Goal: Task Accomplishment & Management: Manage account settings

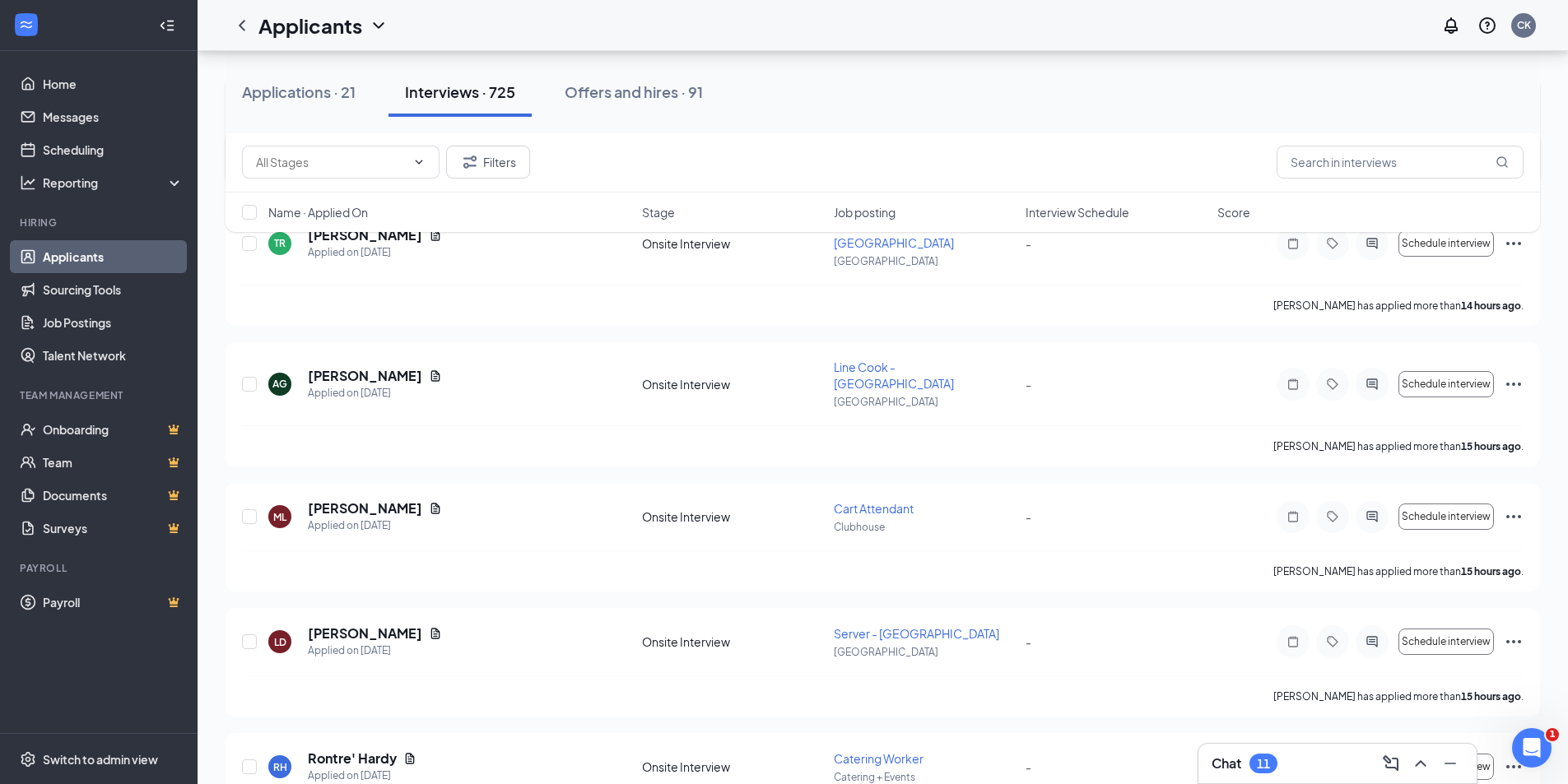
scroll to position [5429, 0]
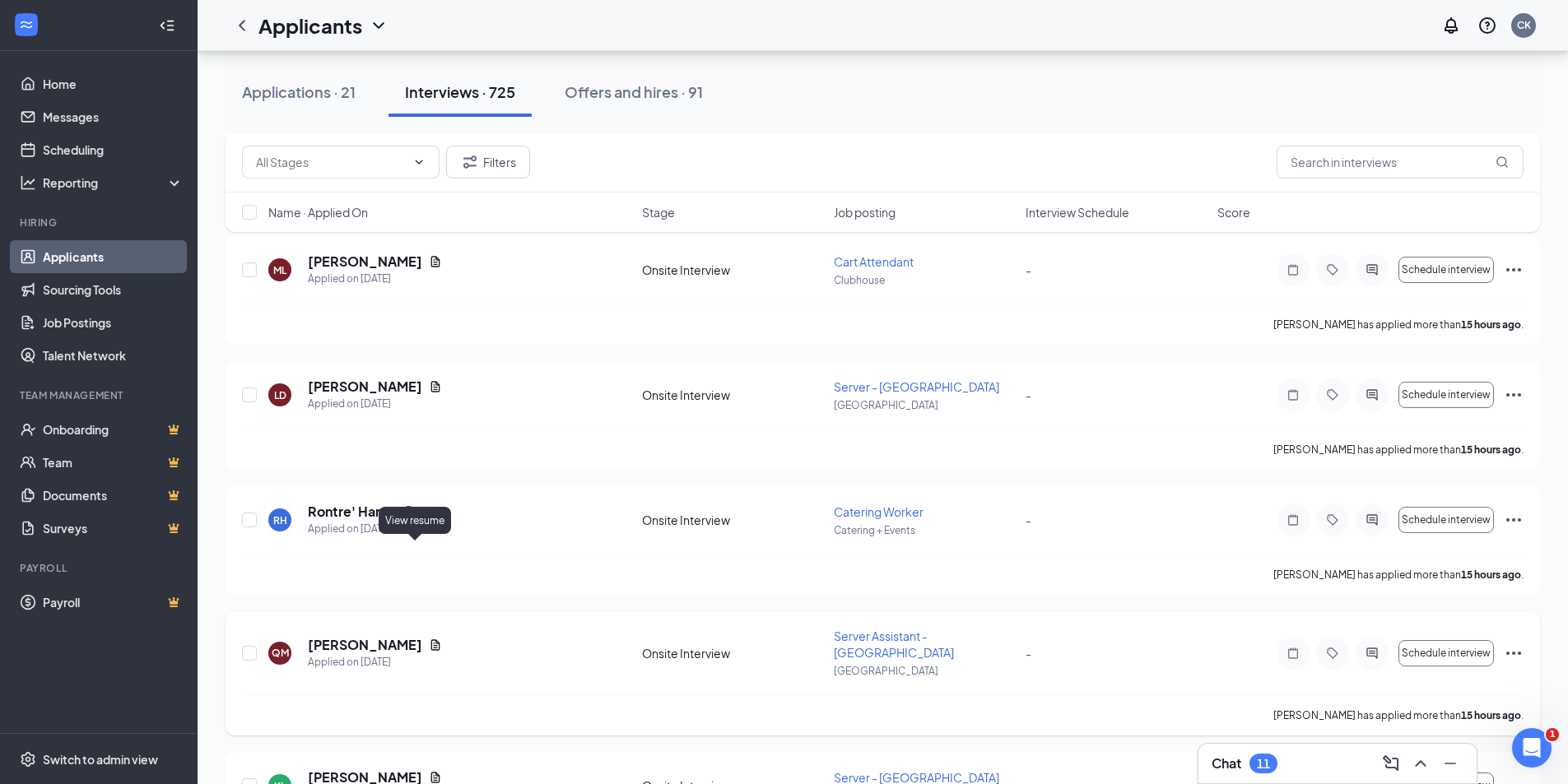
click at [429, 638] on icon "Document" at bounding box center [435, 644] width 13 height 13
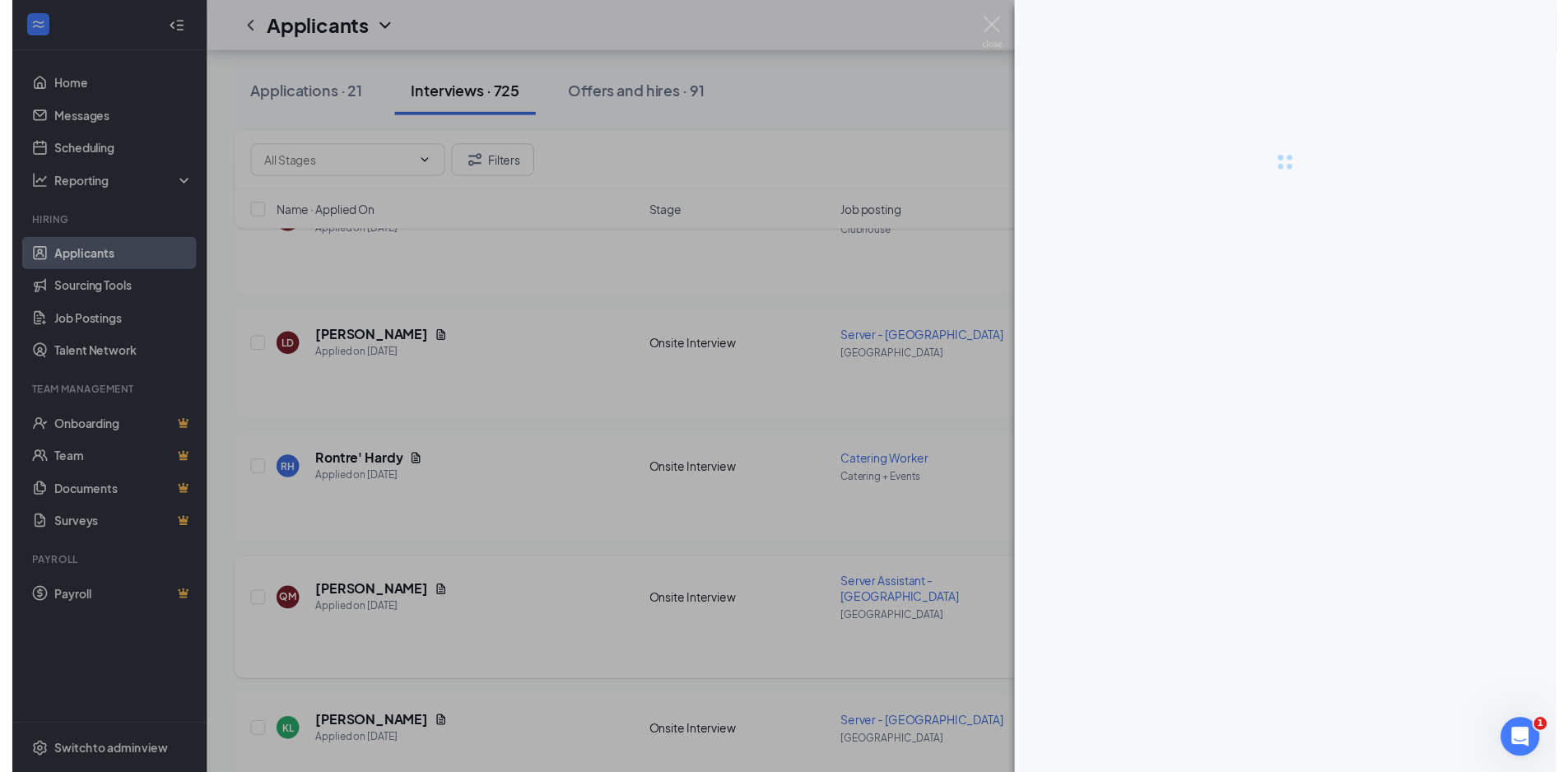
scroll to position [5385, 0]
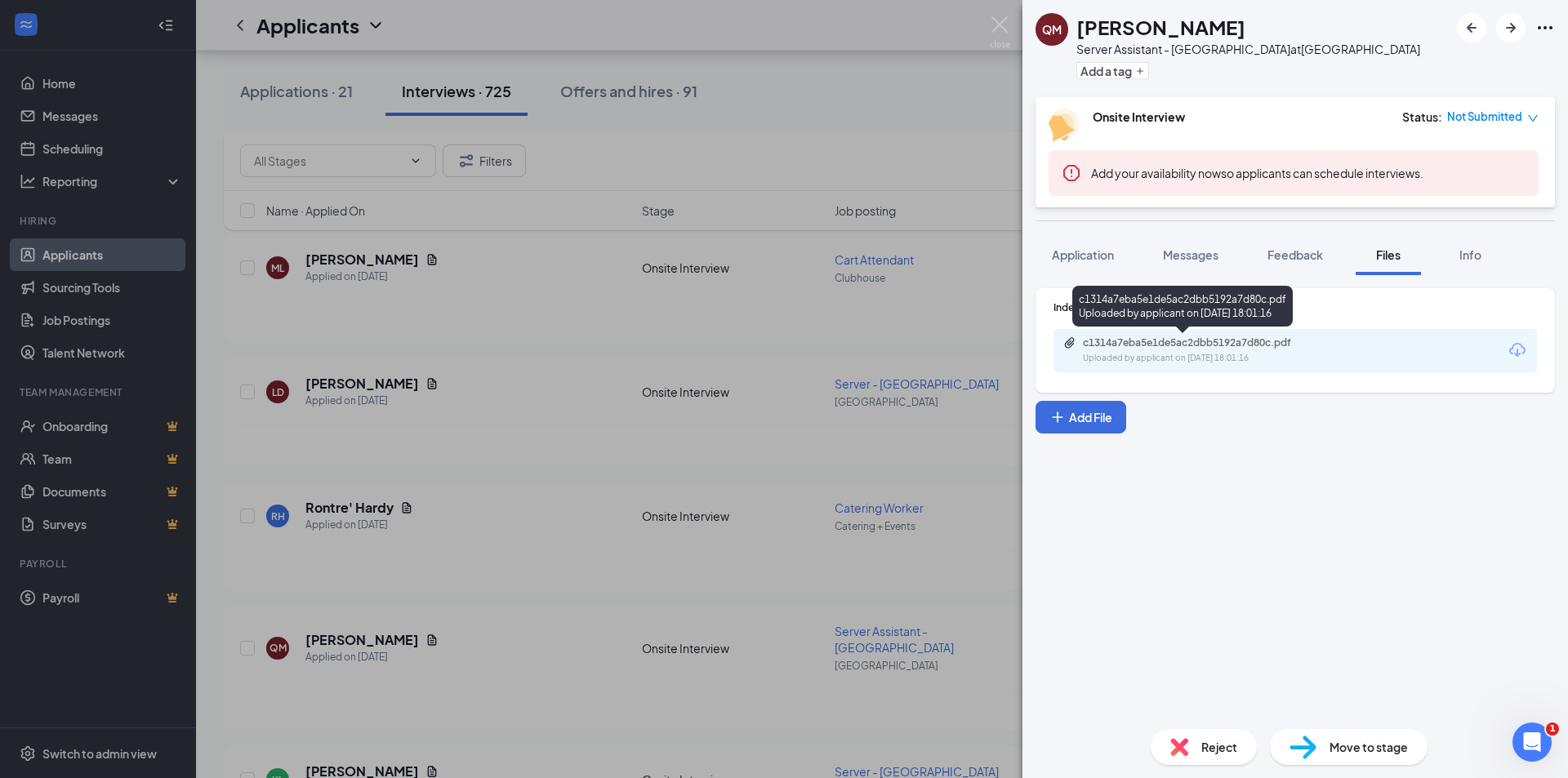
click at [1080, 344] on div "c1314a7eba5e1de5ac2dbb5192a7d80c.pdf" at bounding box center [1195, 343] width 264 height 13
click at [1001, 32] on img at bounding box center [999, 32] width 20 height 32
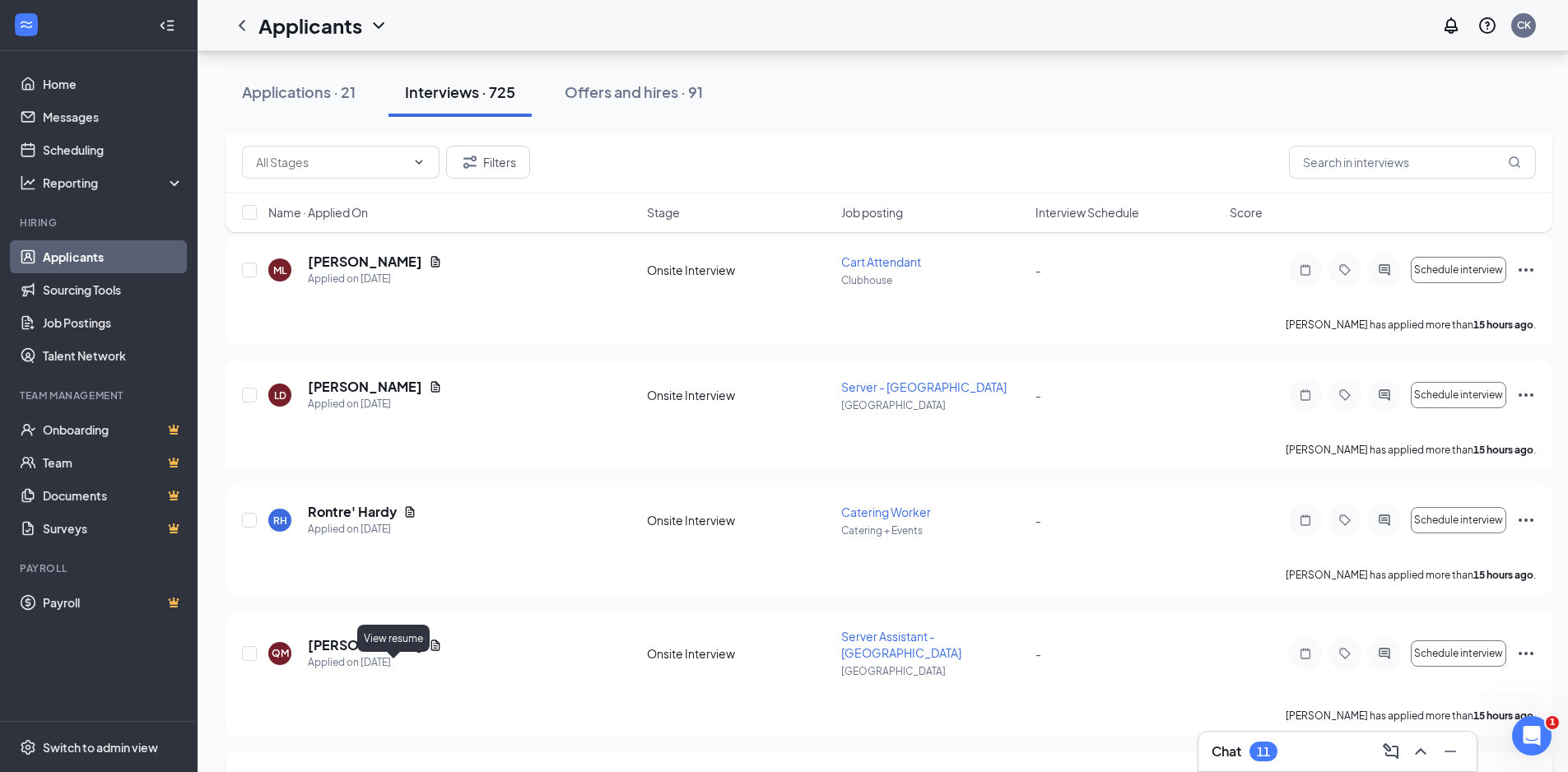
click at [429, 771] on icon "Document" at bounding box center [435, 777] width 13 height 13
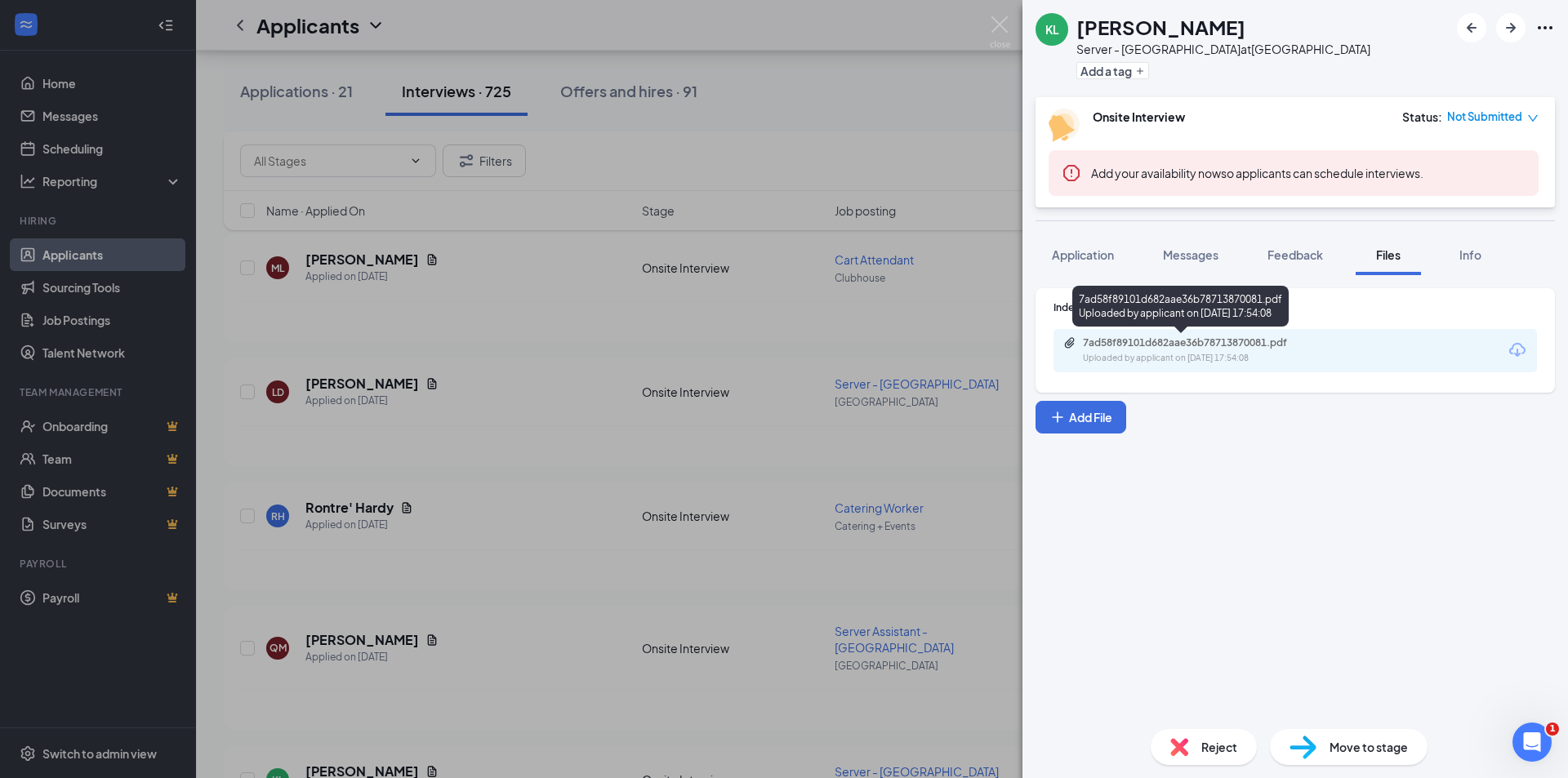
click at [1158, 347] on div "7ad58f89101d682aae36b78713870081.pdf" at bounding box center [1197, 343] width 229 height 13
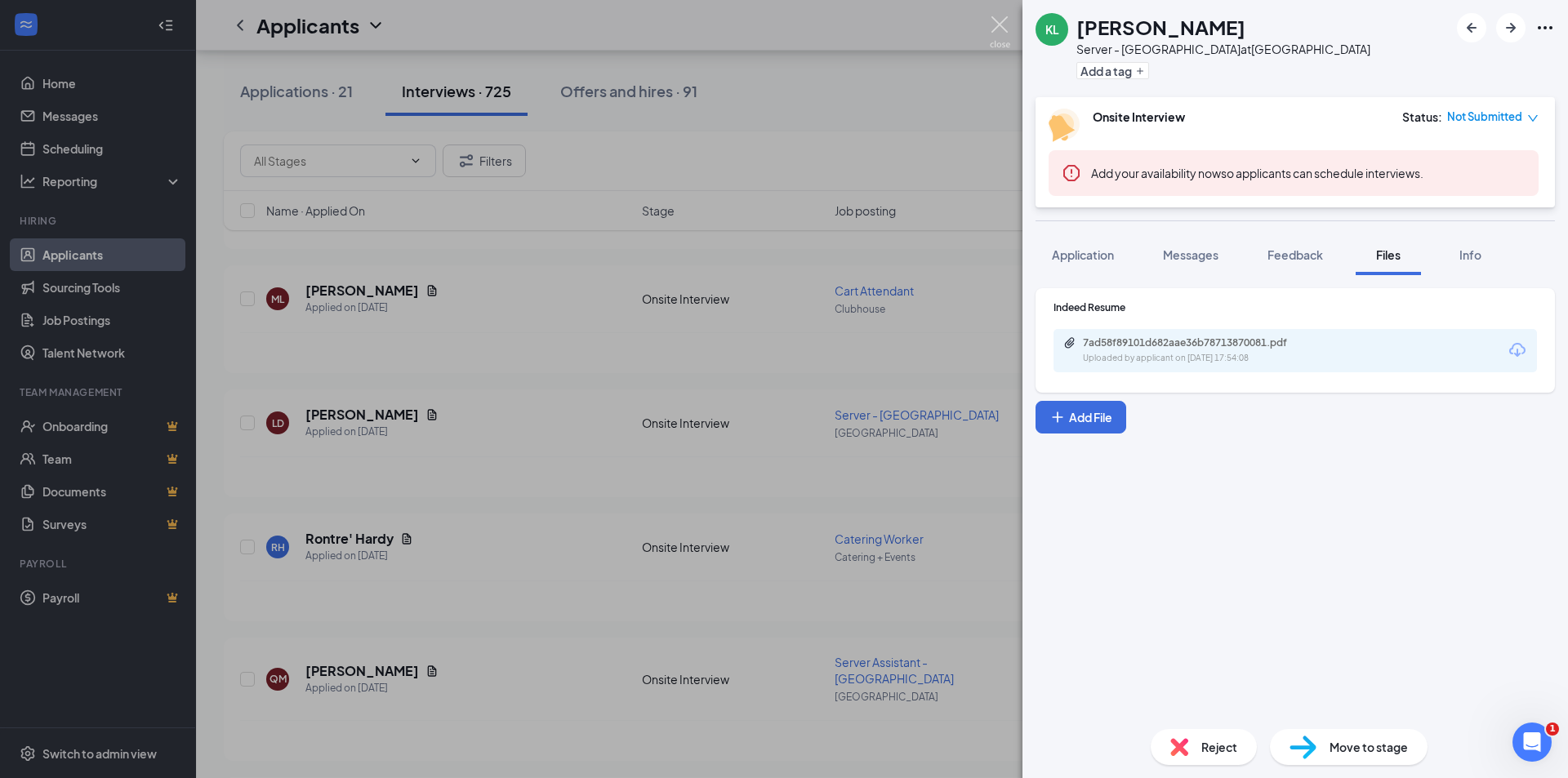
click at [1000, 24] on img at bounding box center [999, 32] width 20 height 32
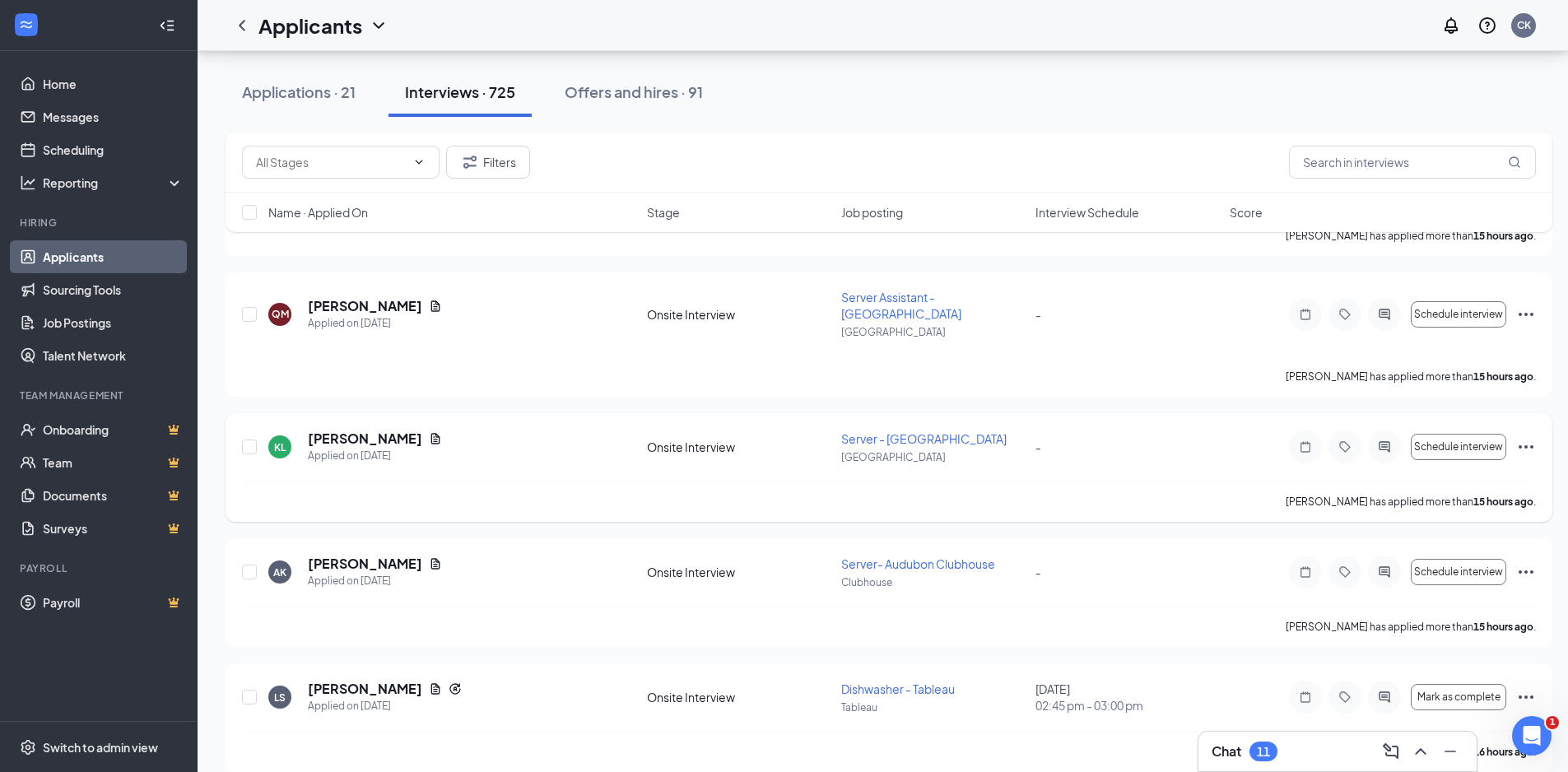
scroll to position [5879, 0]
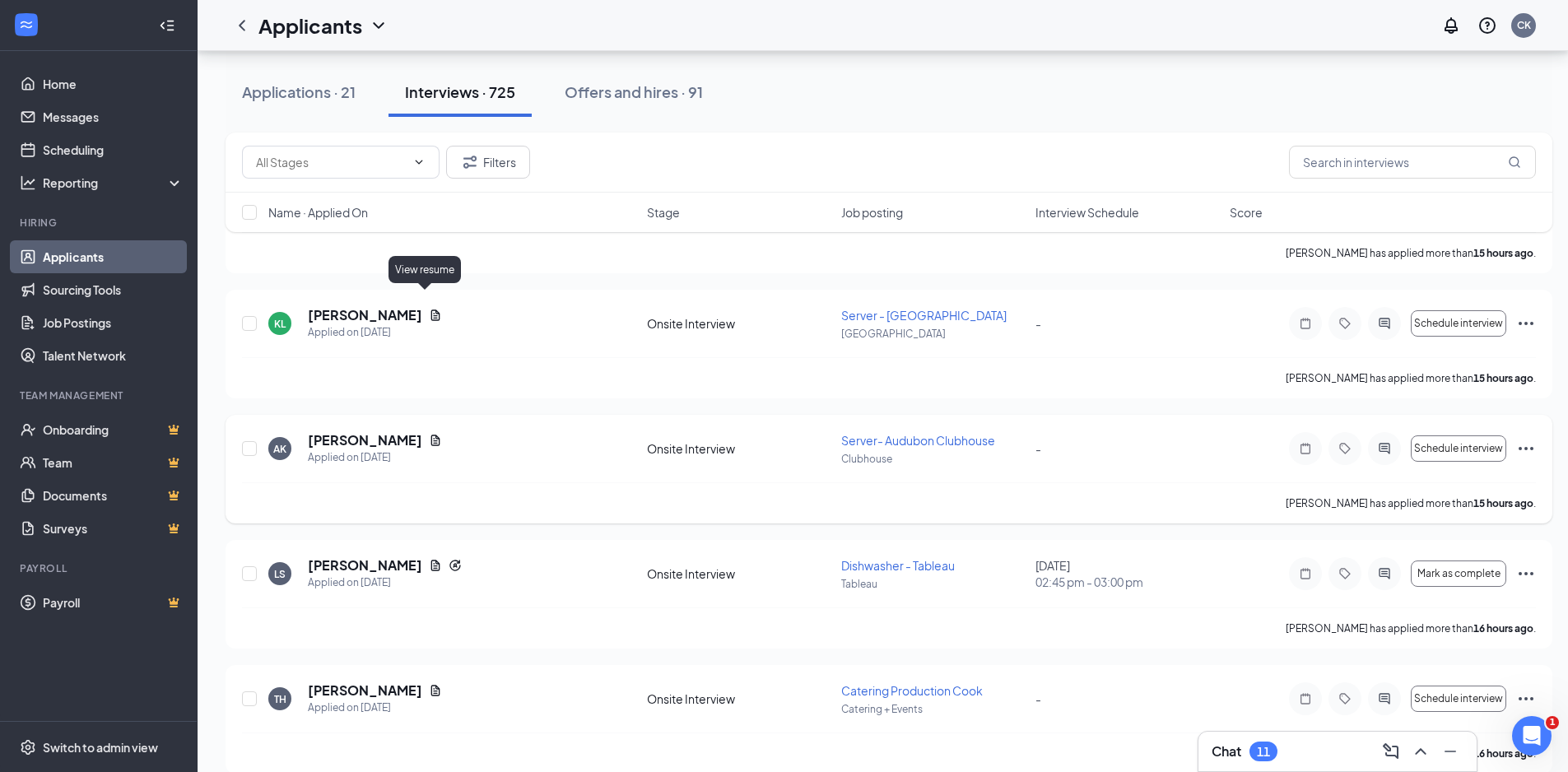
click at [429, 433] on icon "Document" at bounding box center [435, 440] width 13 height 13
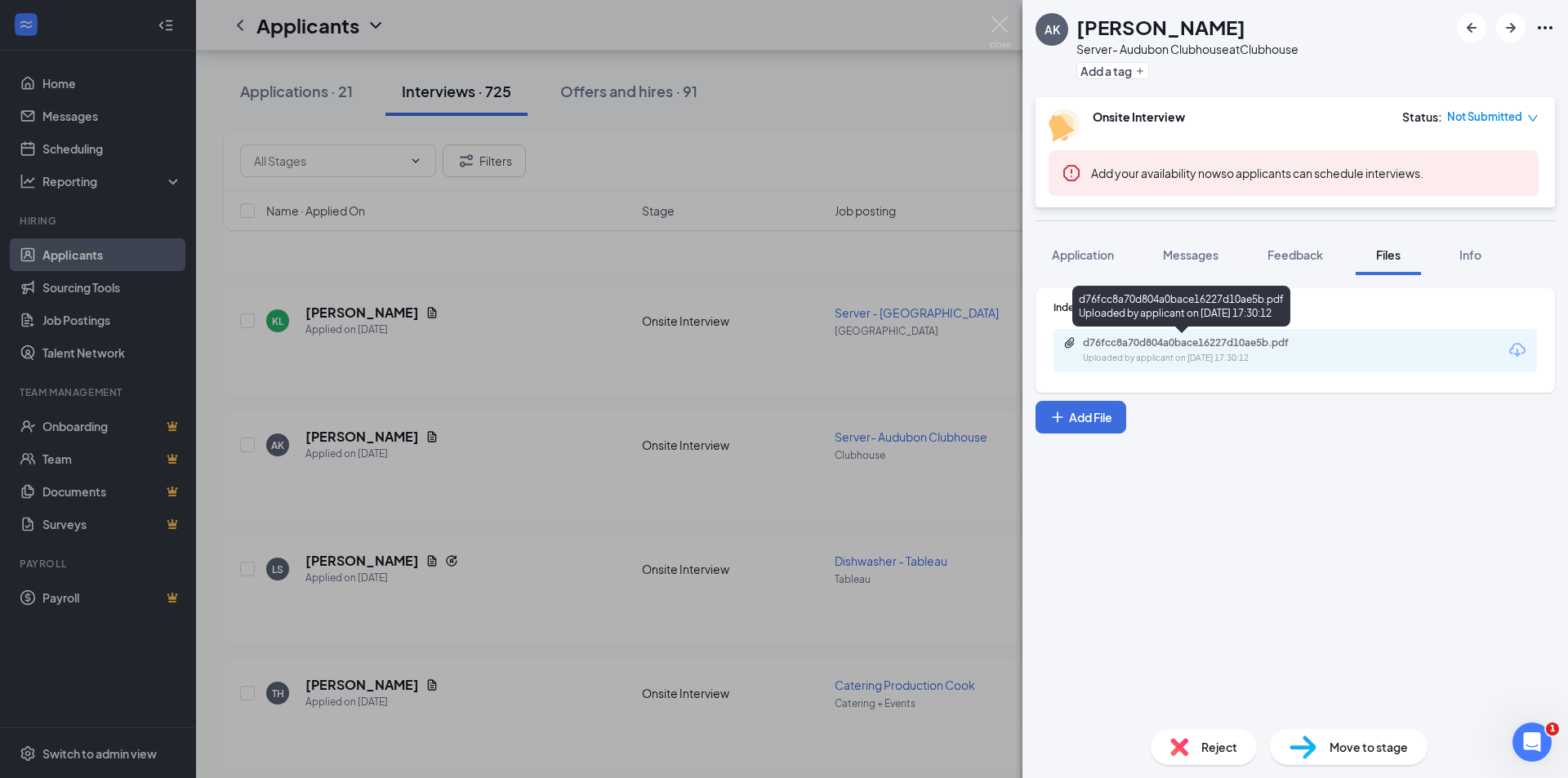
click at [1116, 338] on div "d76fcc8a70d804a0bace16227d10ae5b.pdf" at bounding box center [1197, 343] width 229 height 13
click at [1002, 19] on img at bounding box center [999, 32] width 20 height 32
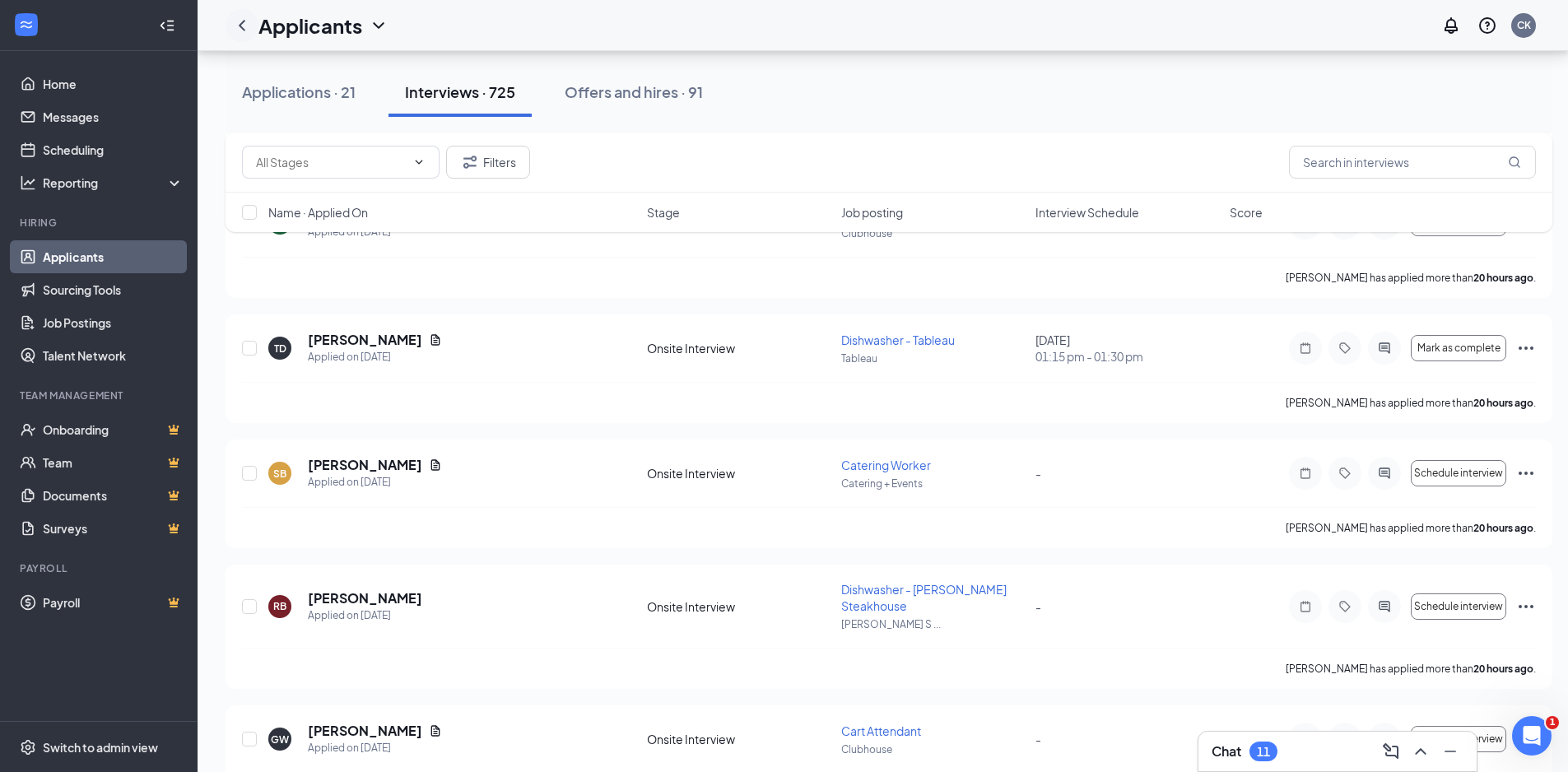
scroll to position [8492, 0]
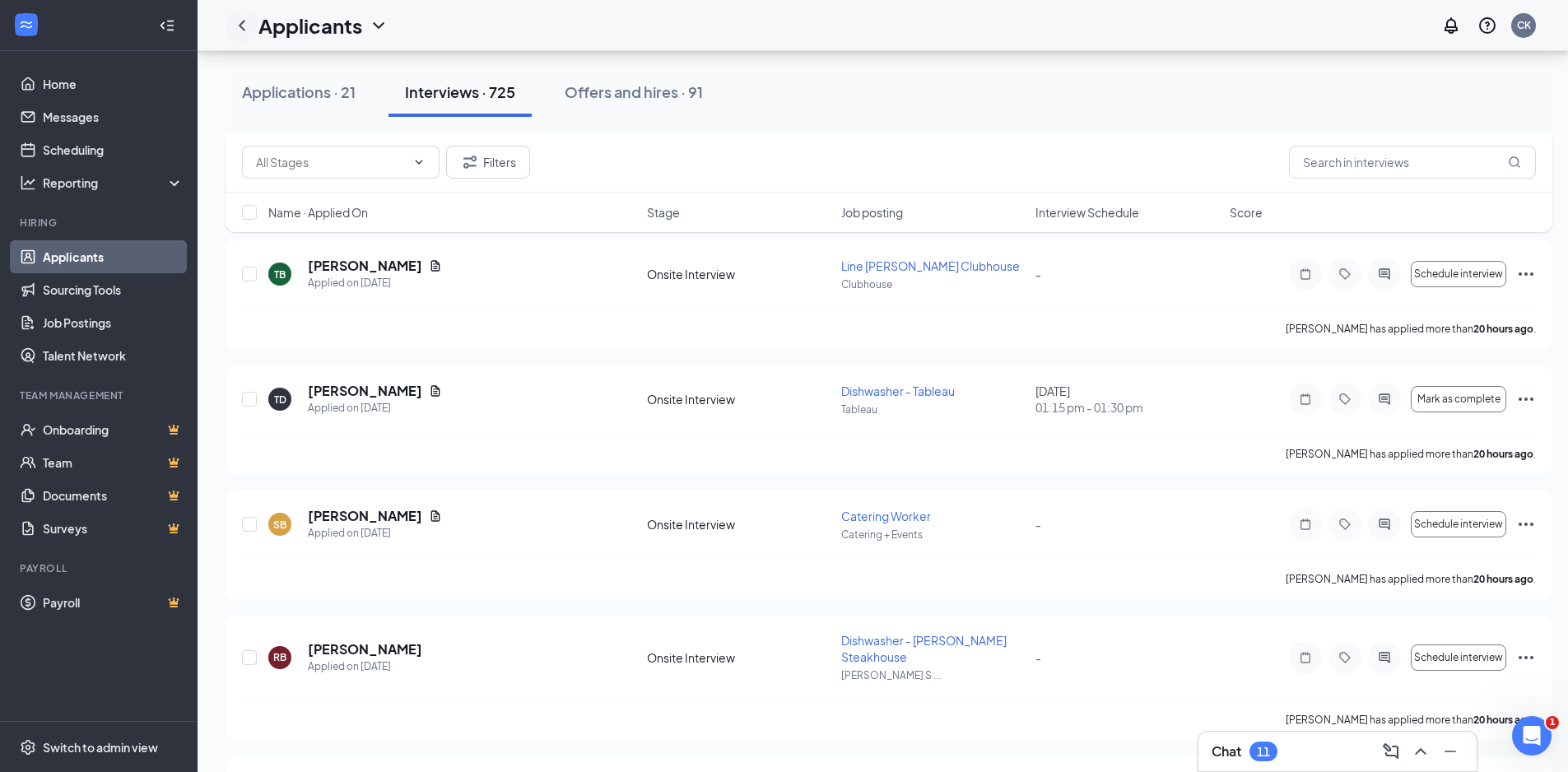
click at [250, 25] on icon "ChevronLeft" at bounding box center [242, 25] width 19 height 19
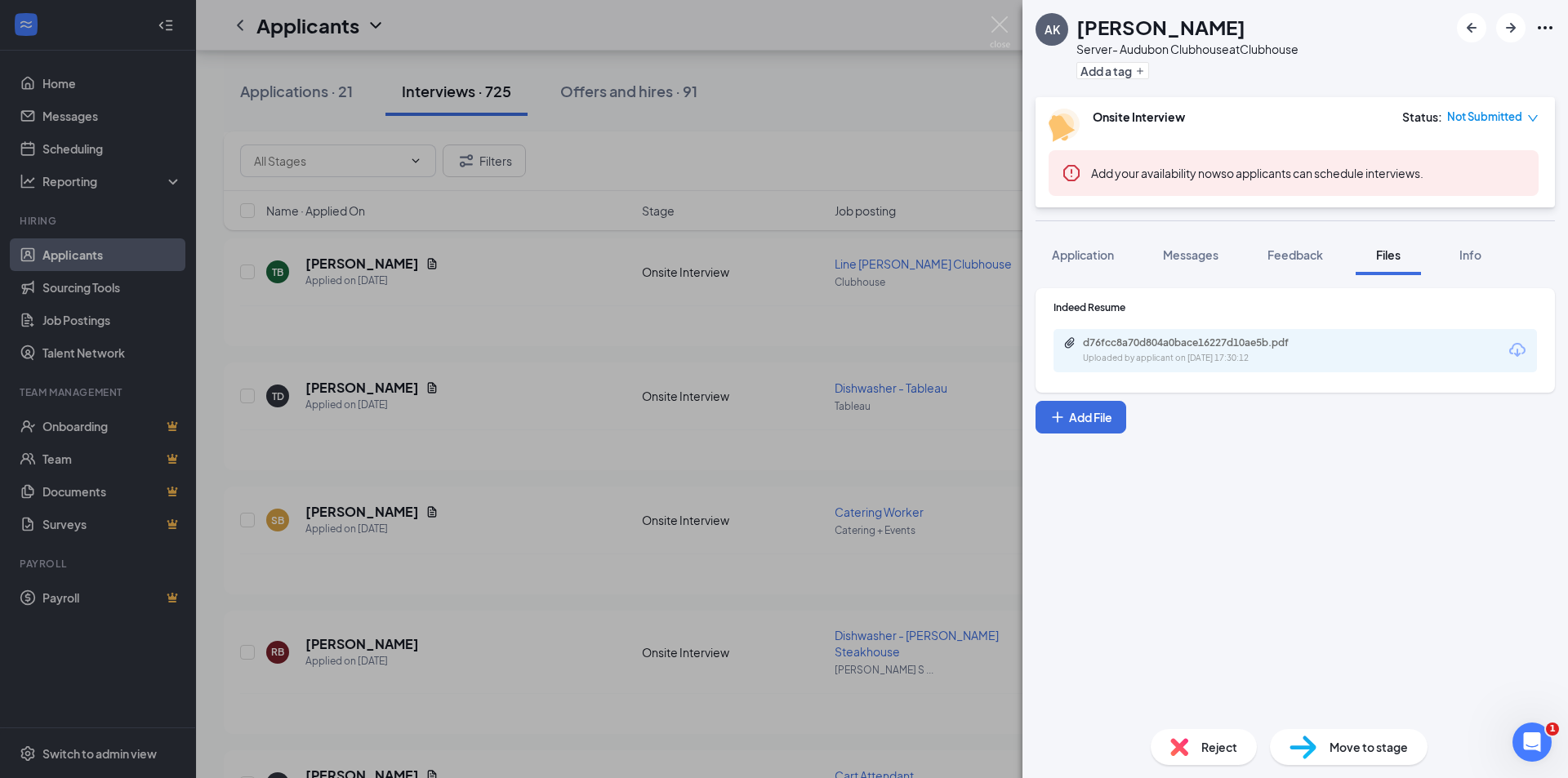
click at [1007, 12] on div "AK [PERSON_NAME] Server- Audubon Clubhouse at Clubhouse Add a tag Onsite Interv…" at bounding box center [784, 389] width 1568 height 778
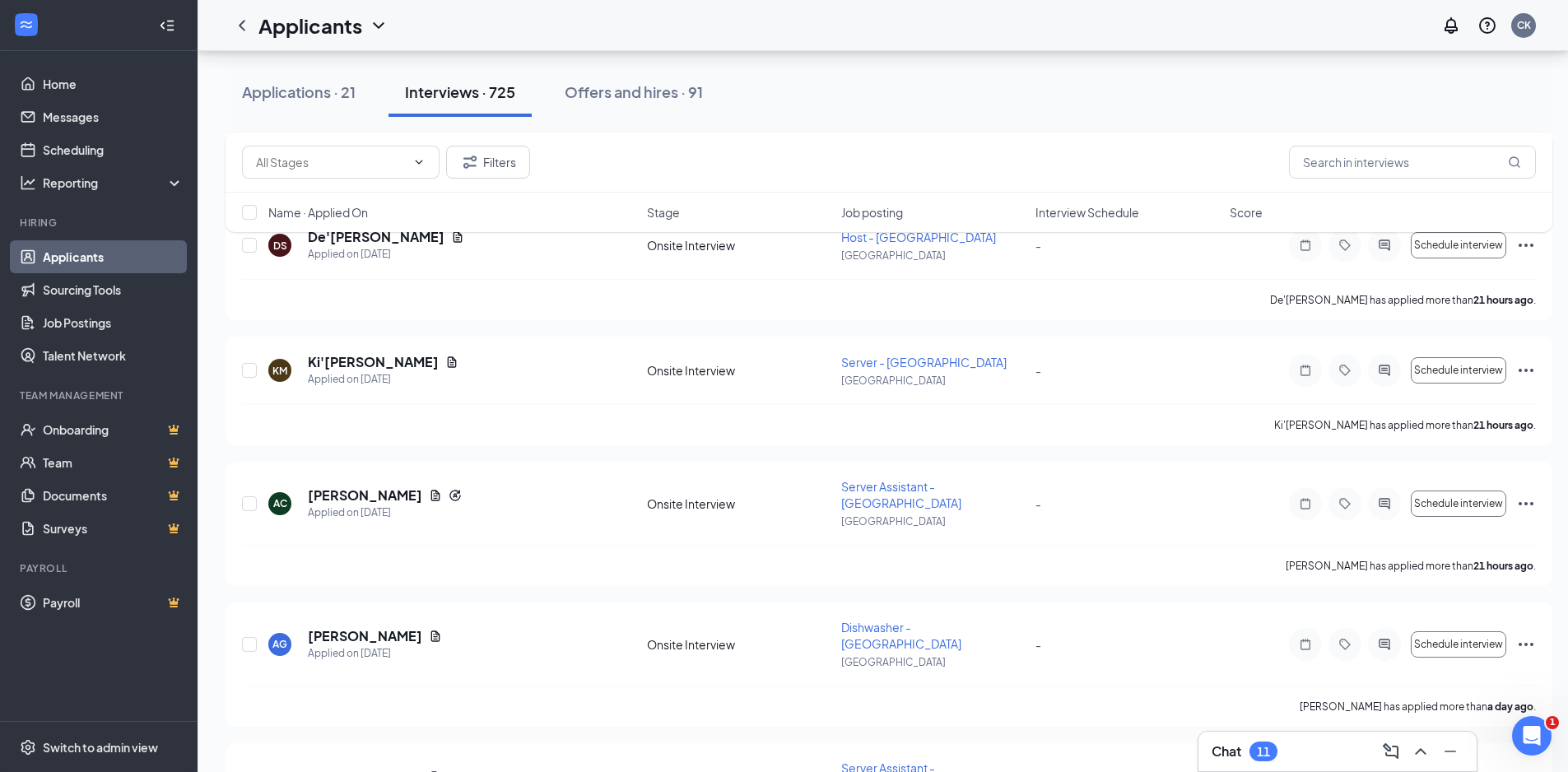
scroll to position [9809, 0]
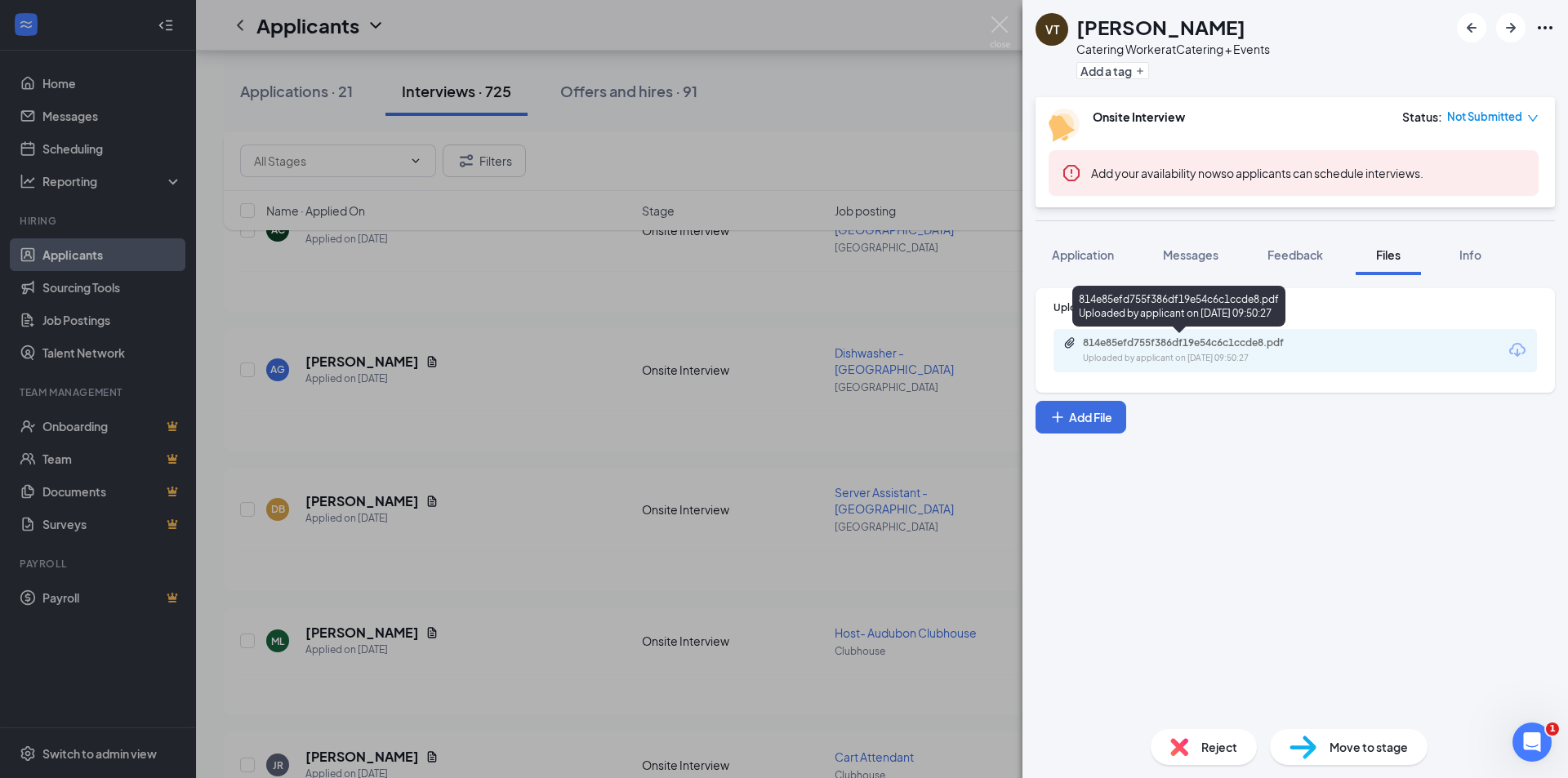
click at [1155, 353] on div "Uploaded by applicant on [DATE] 09:50:27" at bounding box center [1205, 358] width 245 height 13
click at [1007, 18] on img at bounding box center [999, 32] width 20 height 32
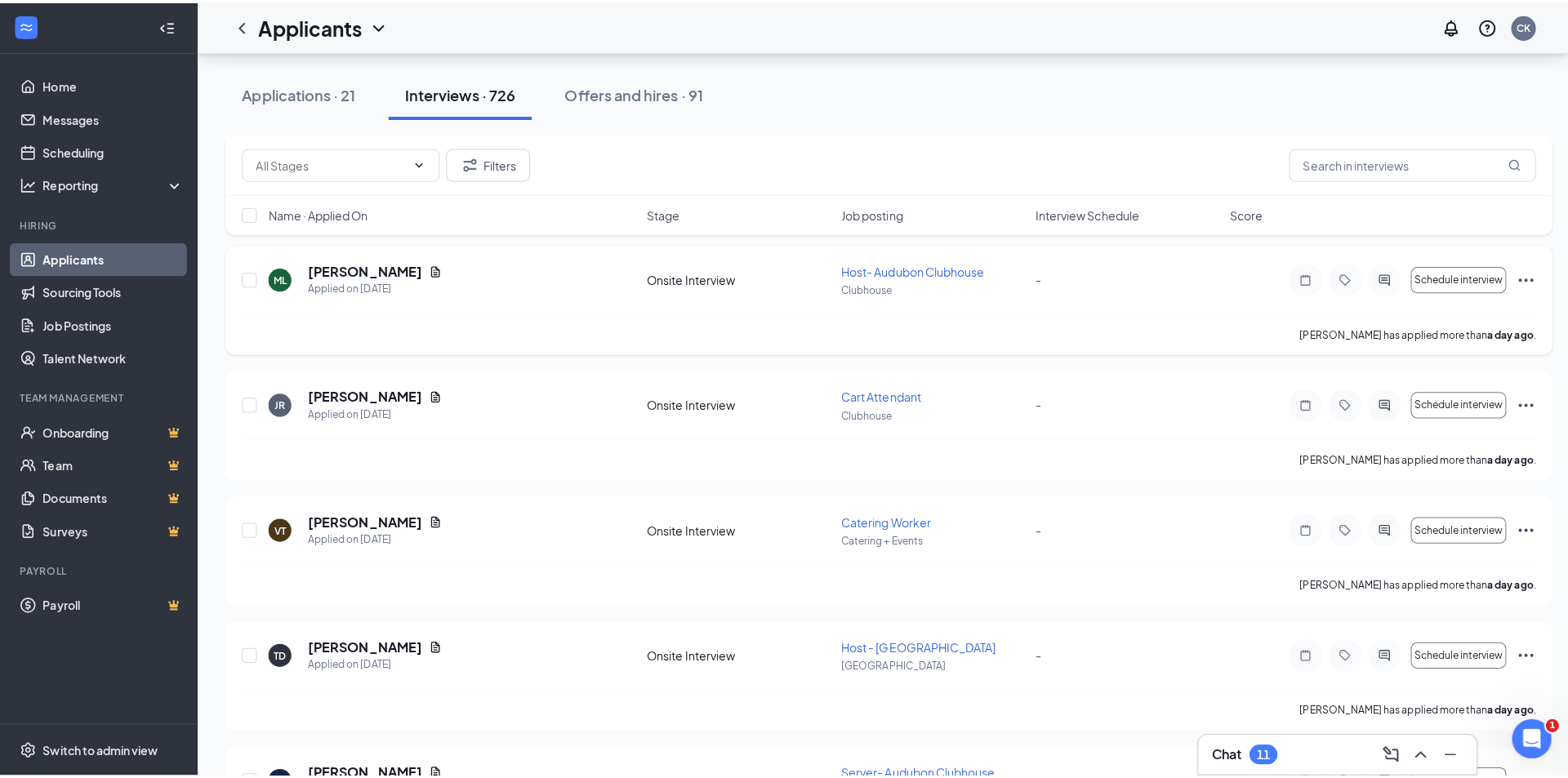
scroll to position [10970, 0]
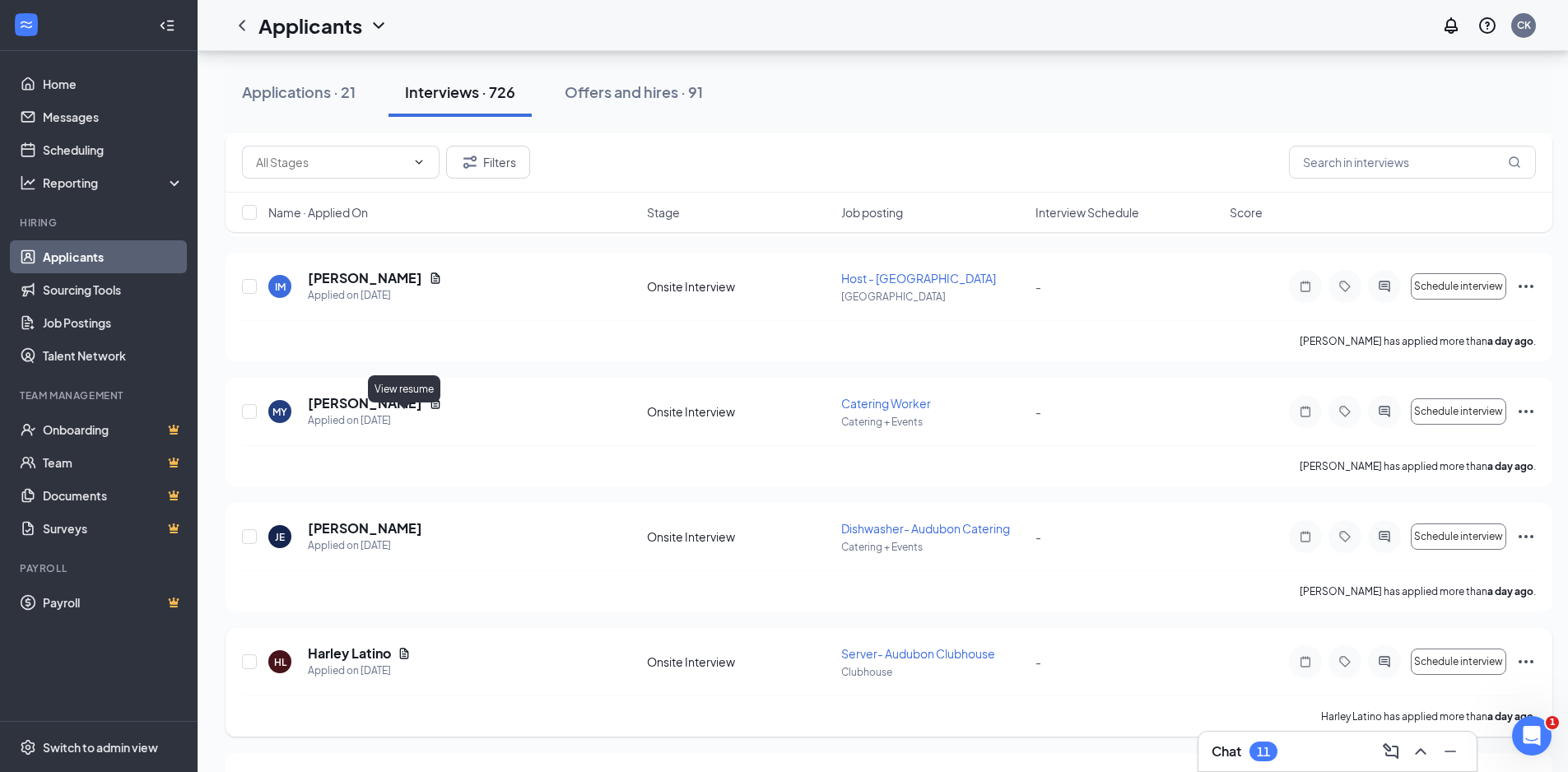
click at [399, 647] on icon "Document" at bounding box center [404, 653] width 13 height 13
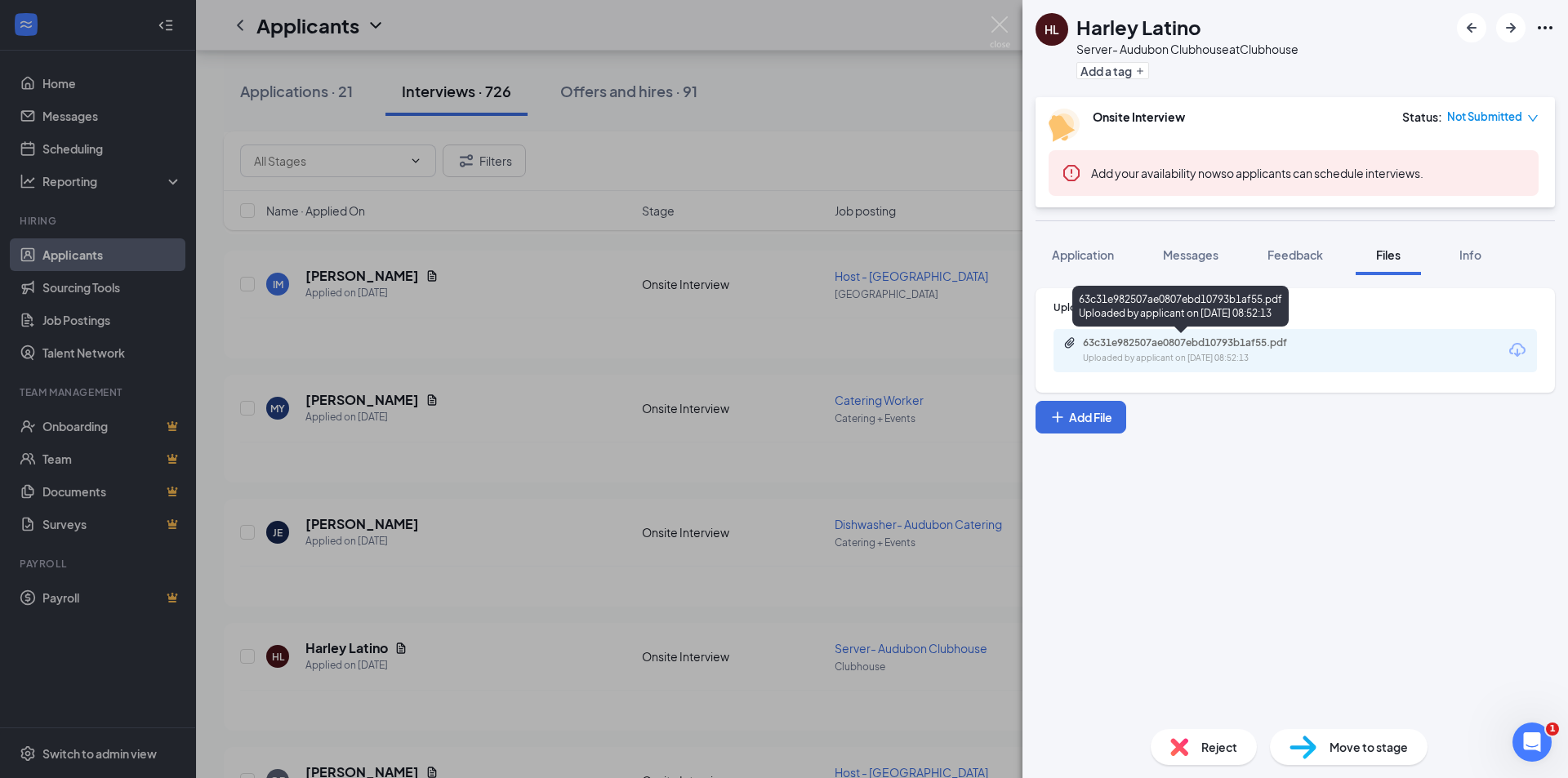
click at [1120, 339] on div "63c31e982507ae0807ebd10793b1af55.pdf" at bounding box center [1197, 343] width 229 height 13
click at [1008, 24] on img at bounding box center [999, 32] width 20 height 32
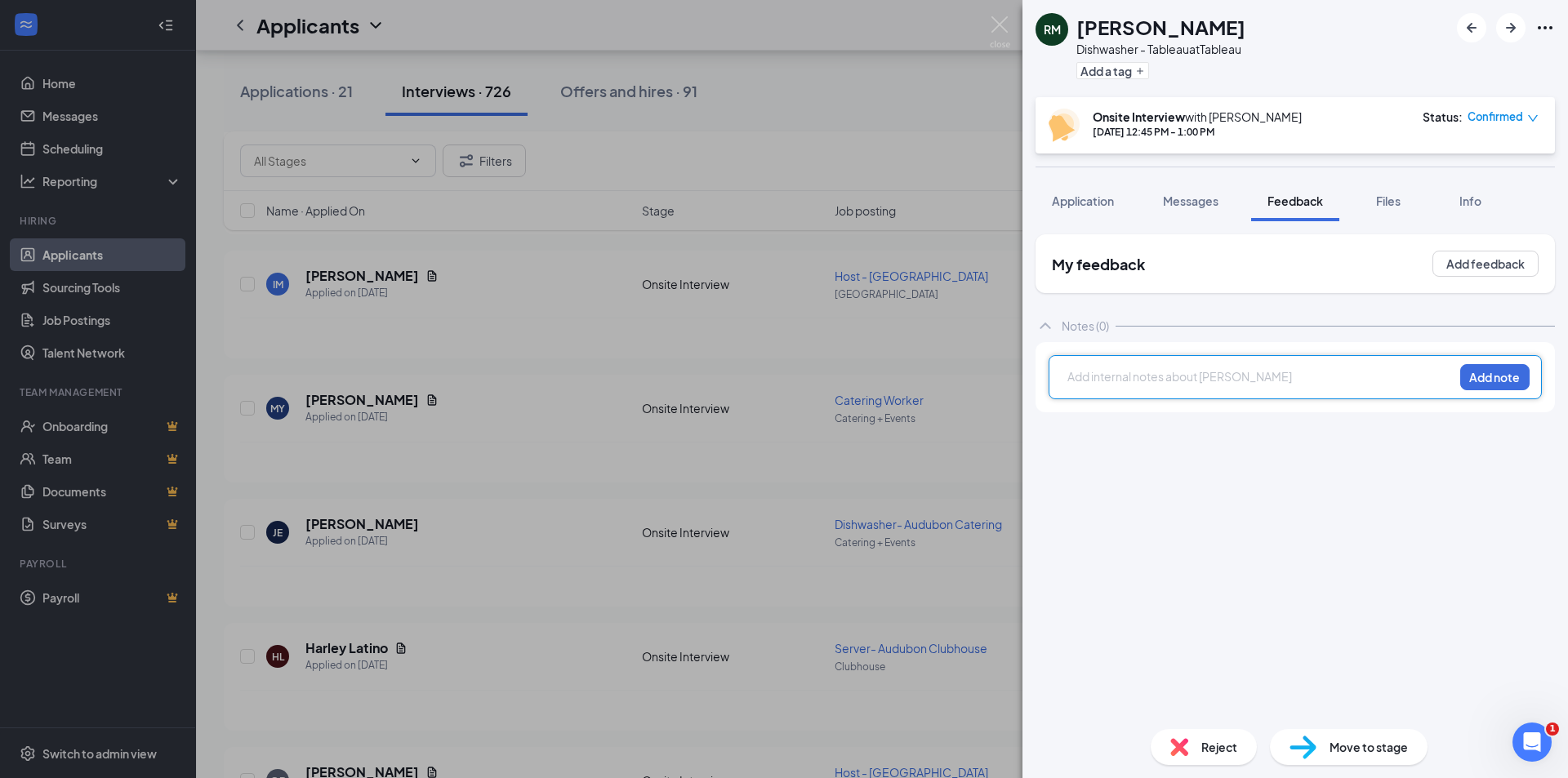
click at [1159, 376] on div at bounding box center [1260, 377] width 385 height 17
drag, startPoint x: 1107, startPoint y: 377, endPoint x: 1063, endPoint y: 381, distance: 44.2
click at [1063, 381] on div "current employee at Clubhouse Add note" at bounding box center [1295, 377] width 493 height 44
click at [1503, 368] on button "Add note" at bounding box center [1496, 377] width 70 height 26
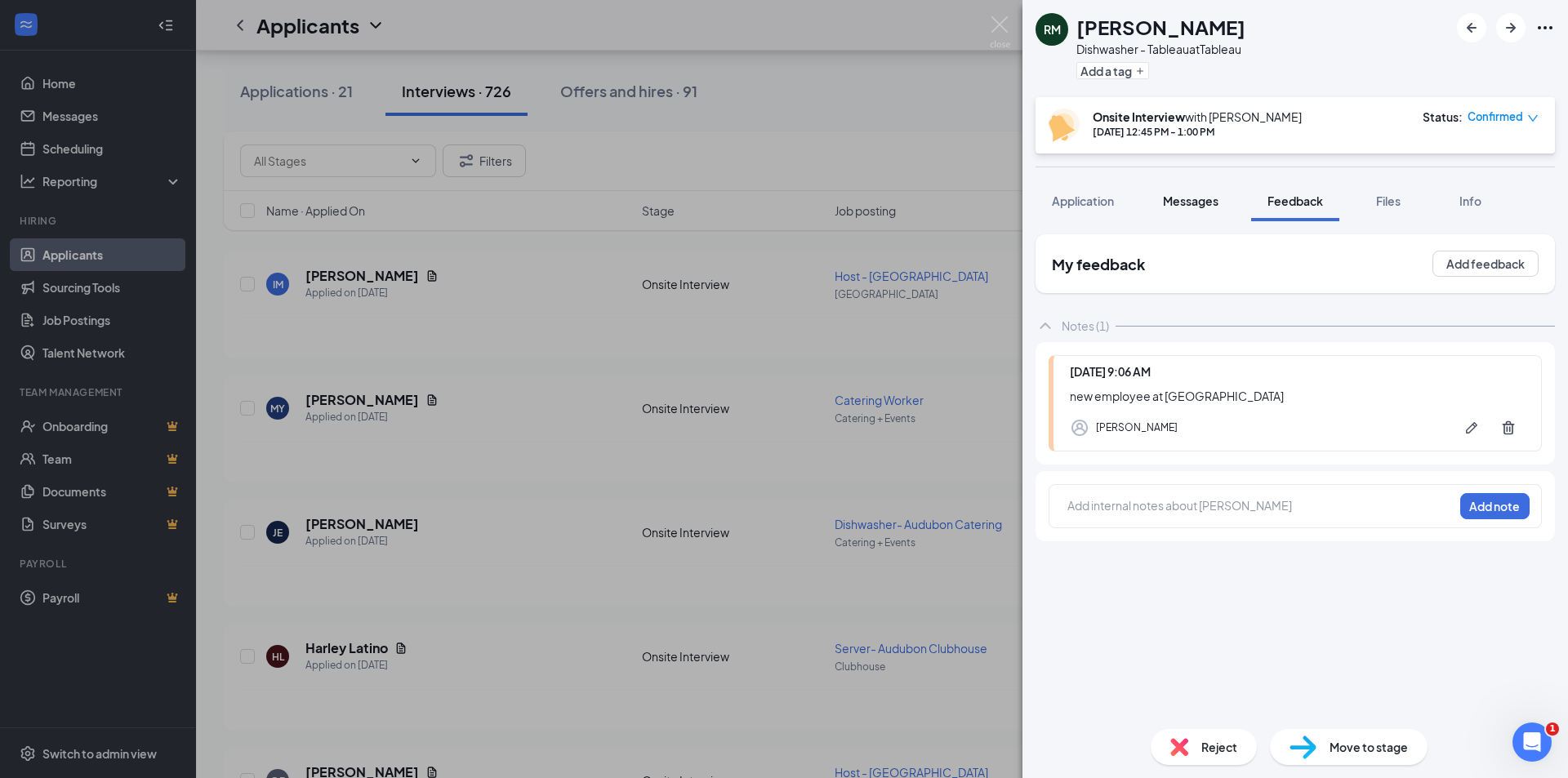
click at [1191, 208] on div "Messages" at bounding box center [1191, 201] width 56 height 17
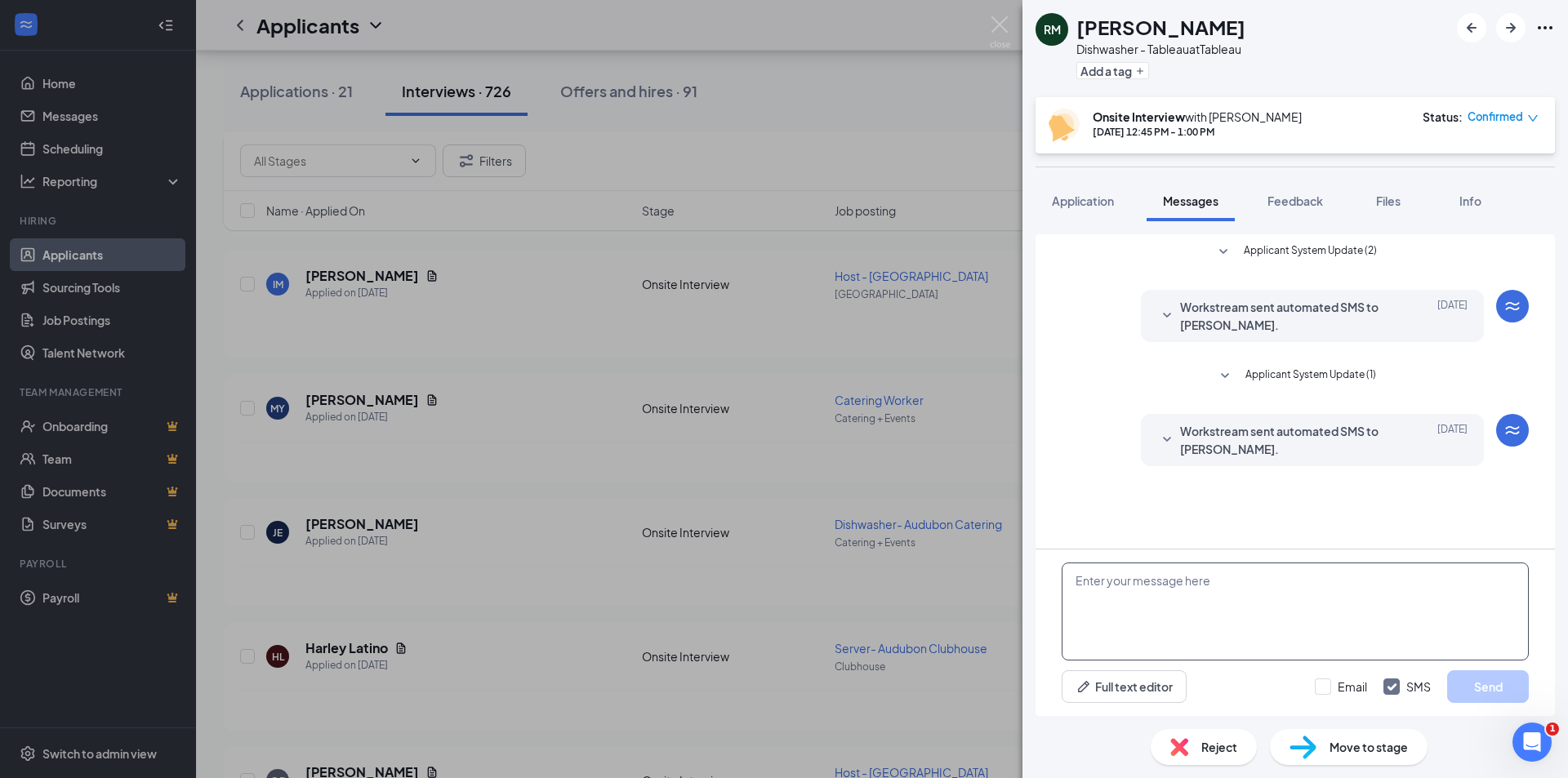
click at [1143, 582] on textarea at bounding box center [1295, 611] width 467 height 98
type textarea "I"
type textarea "H"
click at [1099, 587] on textarea "As a urrent [PERSON_NAME] employee you" at bounding box center [1295, 611] width 467 height 98
click at [1303, 578] on textarea "As a current [PERSON_NAME] employee you" at bounding box center [1295, 611] width 467 height 98
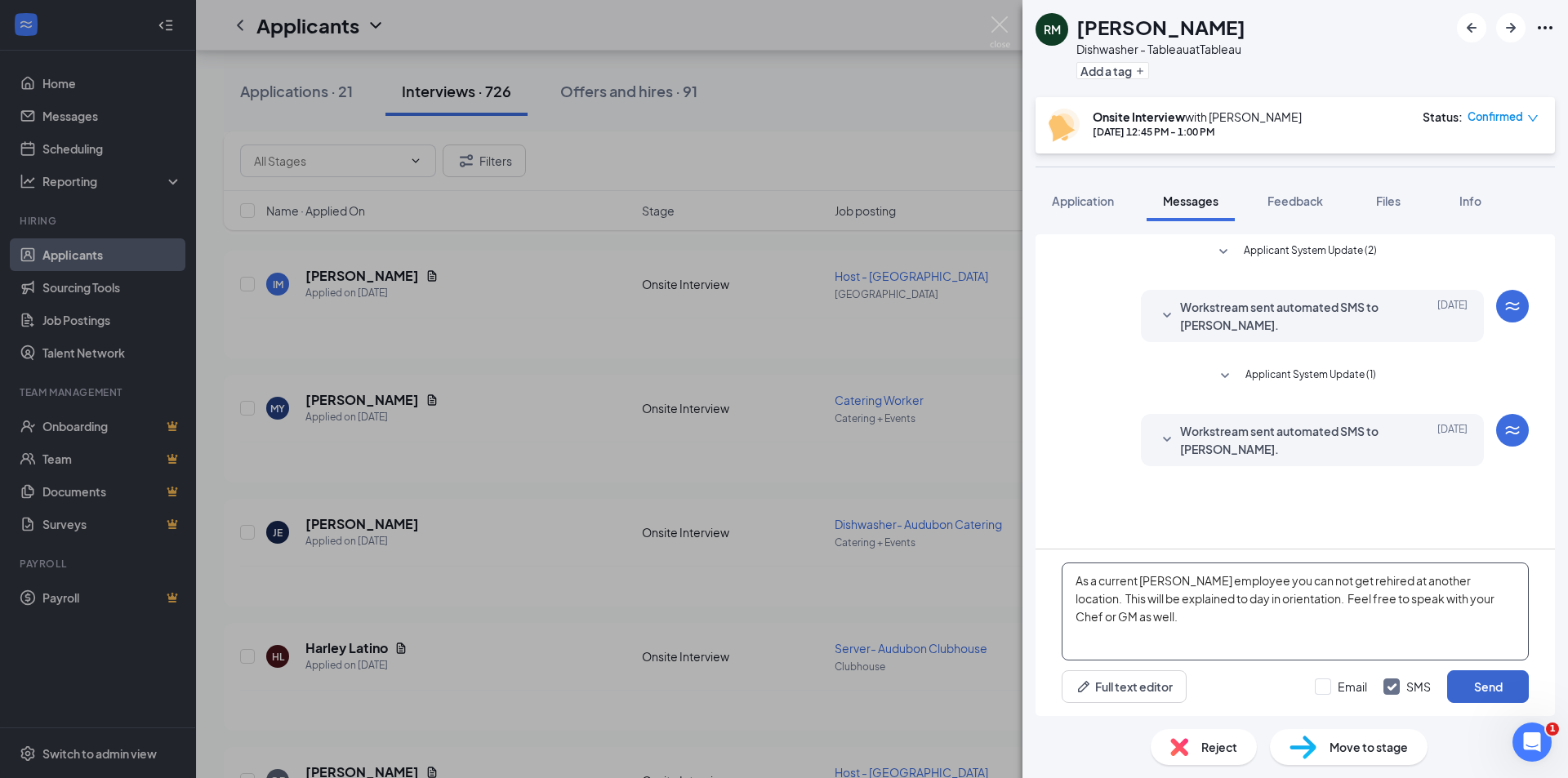
type textarea "As a current [PERSON_NAME] employee you can not get rehired at another location…"
click at [1500, 692] on button "Send" at bounding box center [1489, 686] width 82 height 32
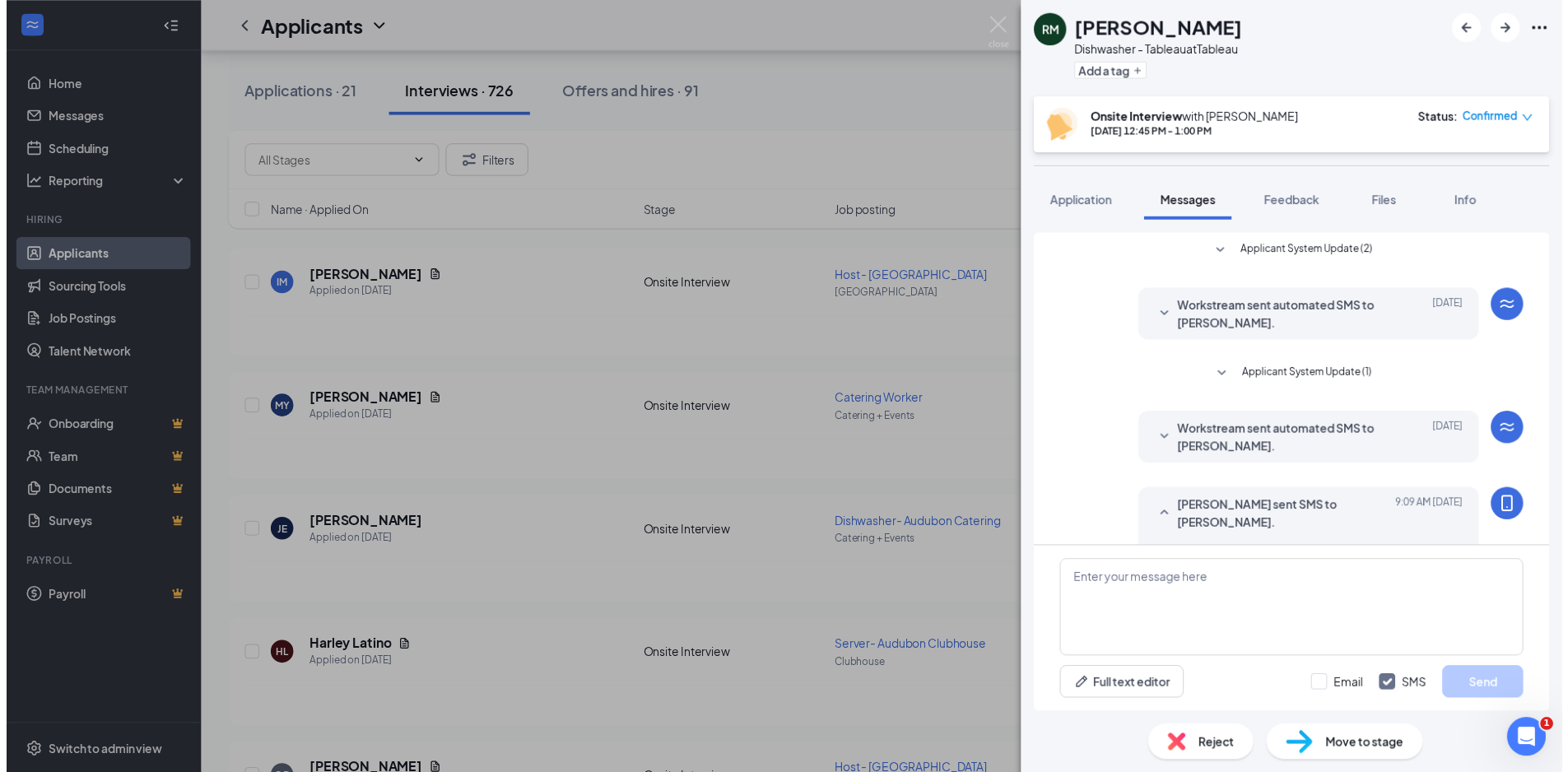
scroll to position [93, 0]
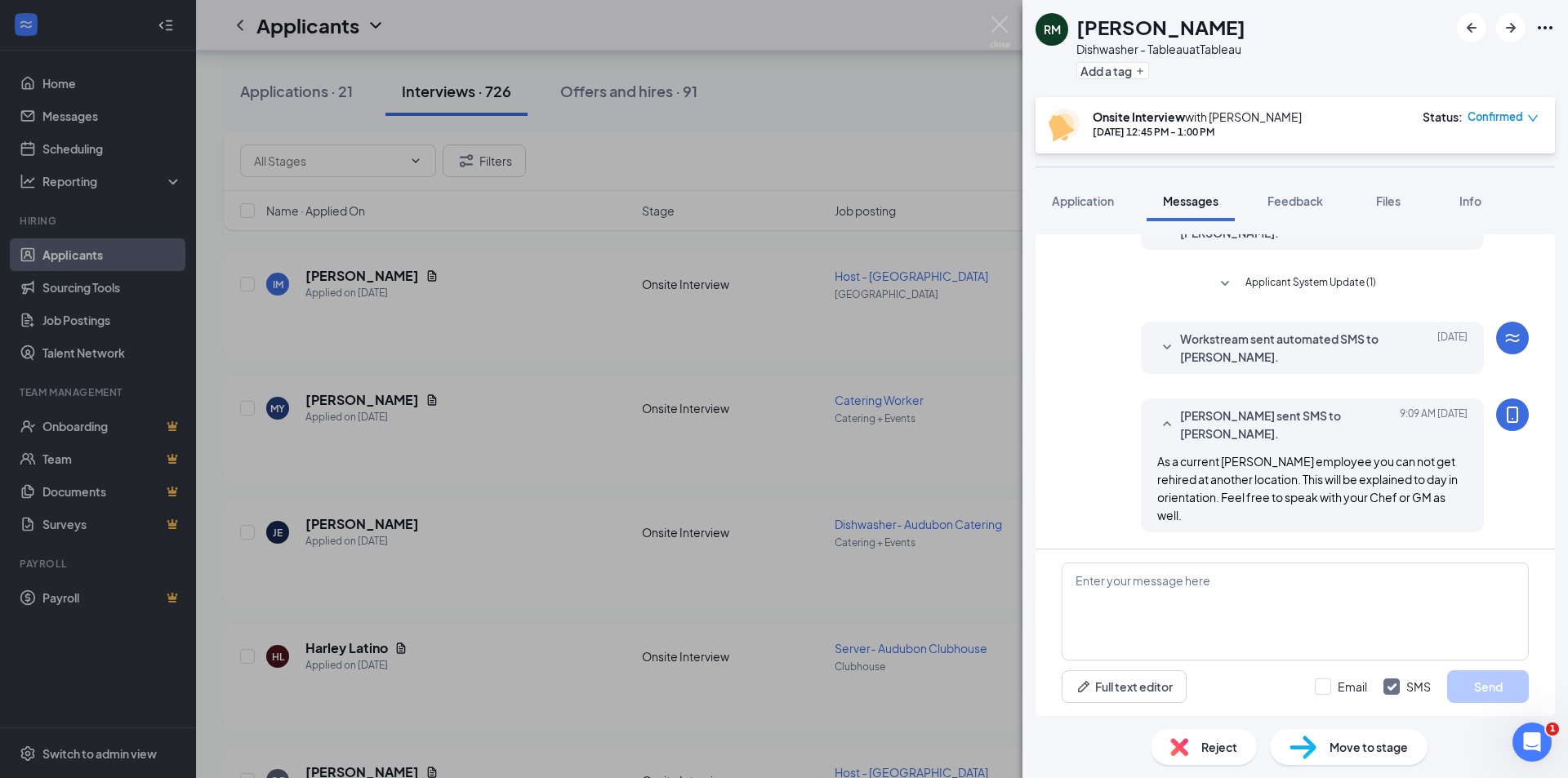
click at [1239, 745] on div "Reject" at bounding box center [1204, 747] width 106 height 36
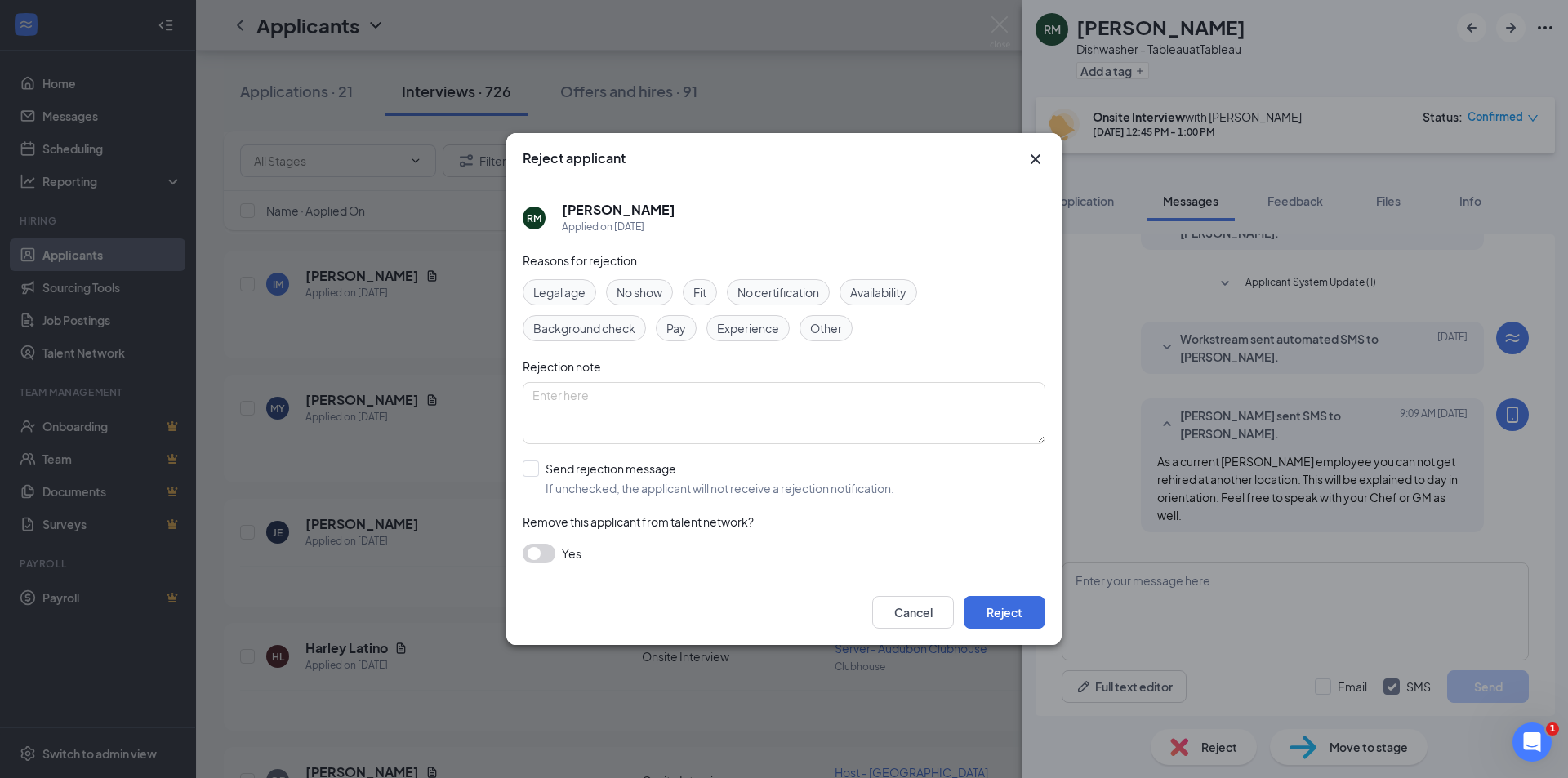
drag, startPoint x: 537, startPoint y: 471, endPoint x: 543, endPoint y: 460, distance: 12.5
click at [538, 470] on input "Send rejection message If unchecked, the applicant will not receive a rejection…" at bounding box center [709, 478] width 372 height 36
checkbox input "true"
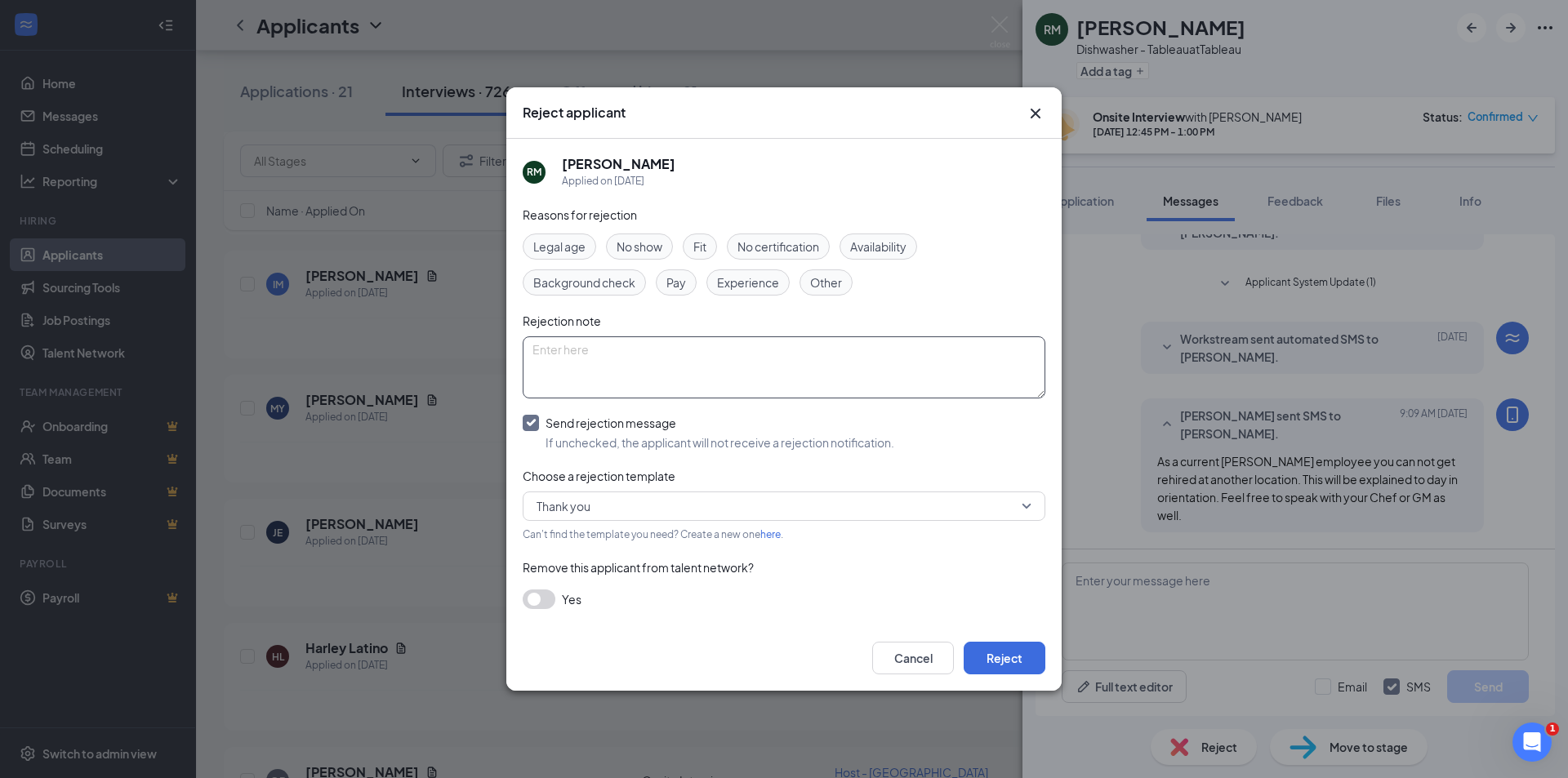
click at [579, 368] on textarea at bounding box center [784, 367] width 523 height 62
type textarea "current employee"
click at [983, 652] on button "Reject" at bounding box center [1004, 658] width 82 height 32
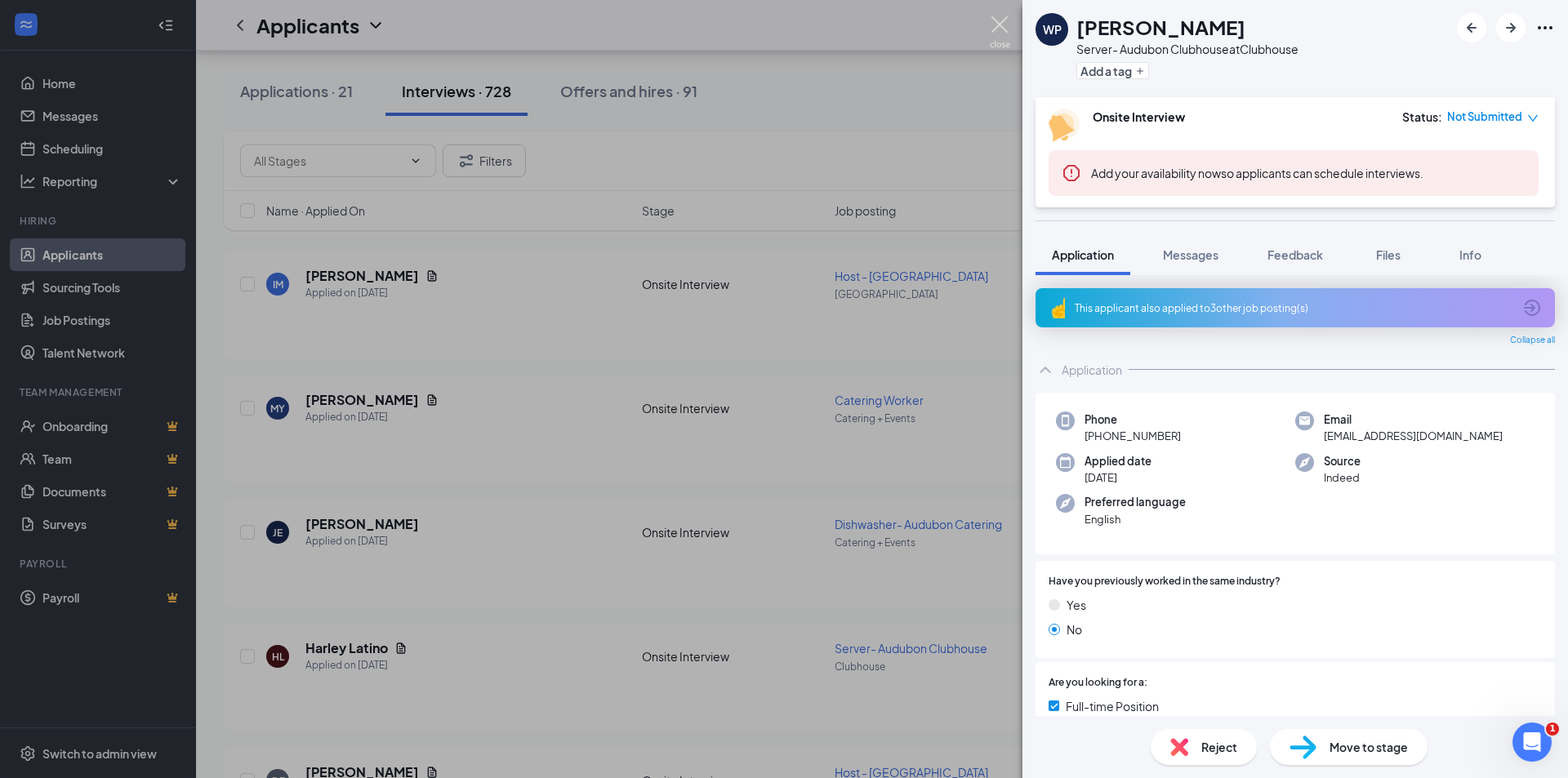
click at [1000, 23] on img at bounding box center [999, 32] width 20 height 32
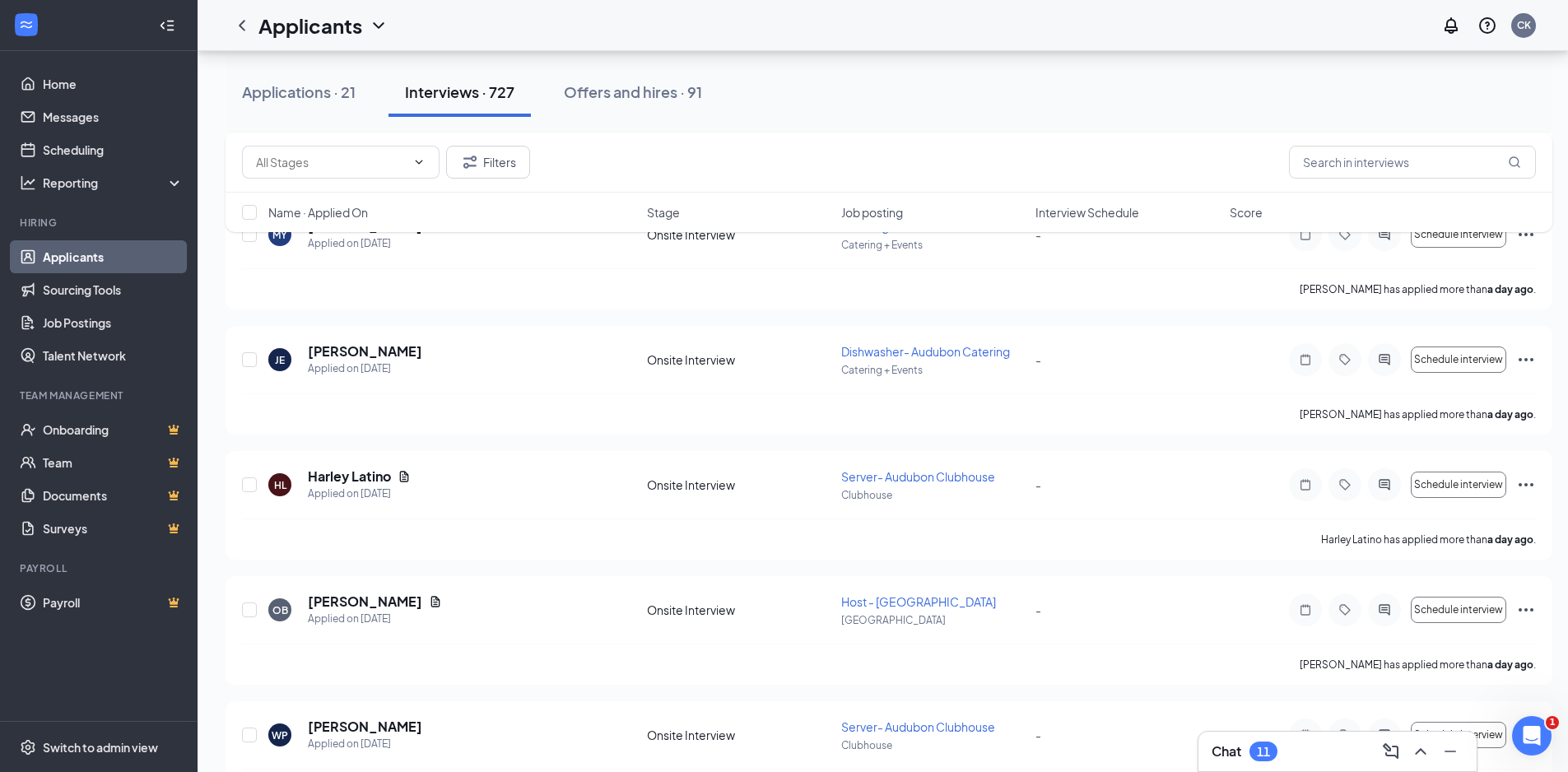
scroll to position [11554, 0]
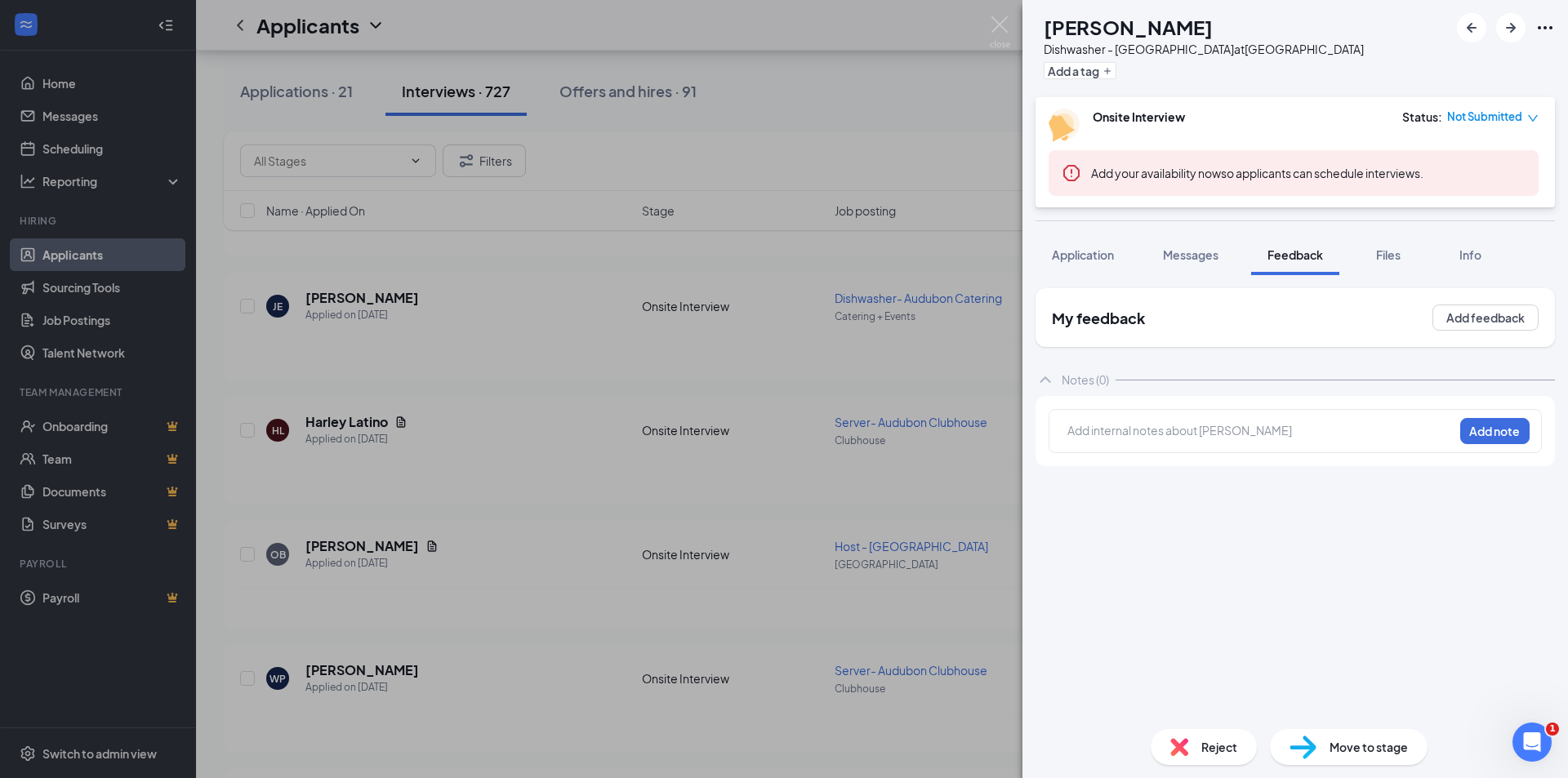
click at [1121, 433] on div at bounding box center [1260, 431] width 385 height 17
click at [1485, 430] on button "Add note" at bounding box center [1496, 431] width 70 height 26
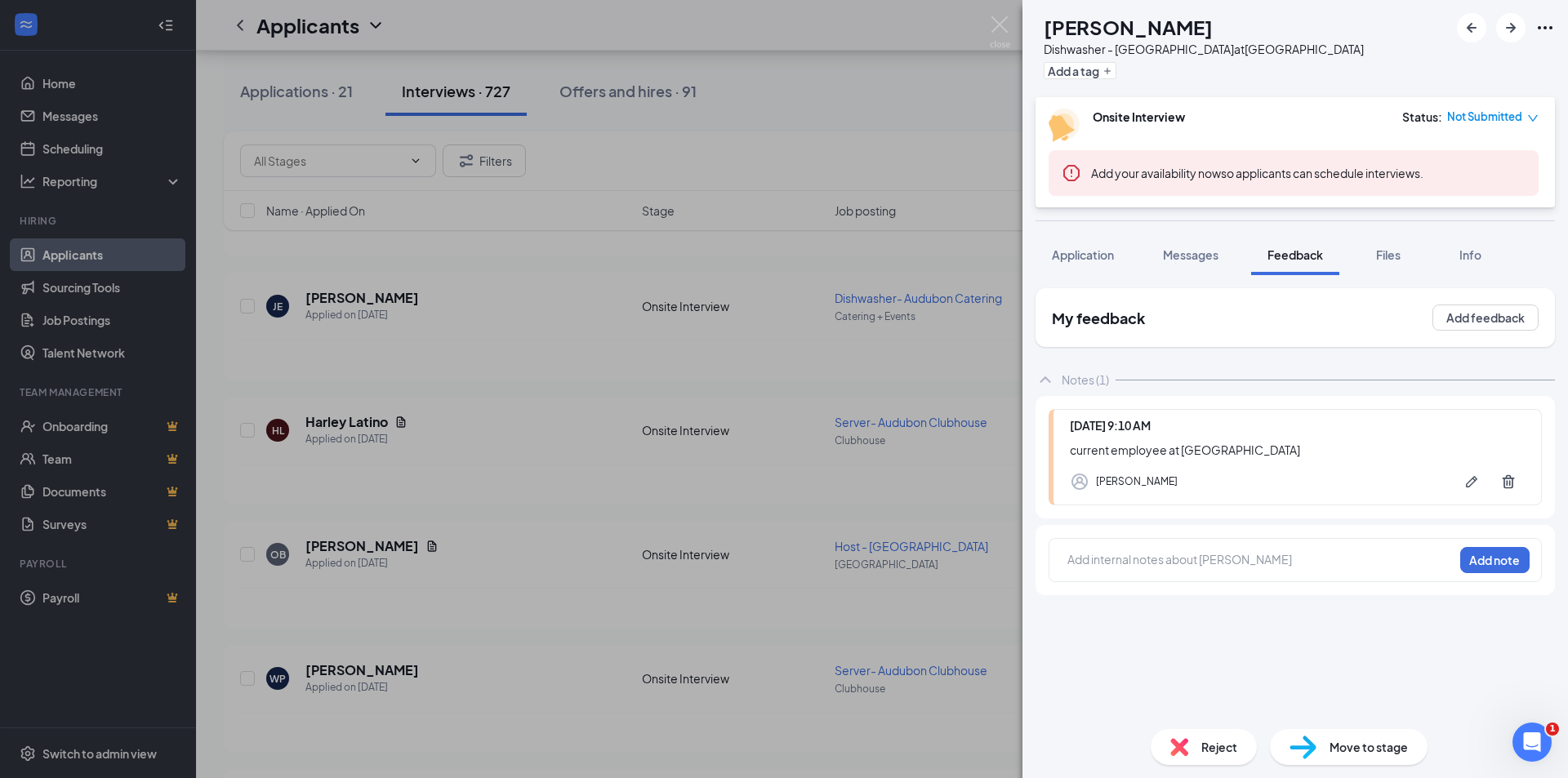
click at [1221, 744] on span "Reject" at bounding box center [1219, 747] width 36 height 18
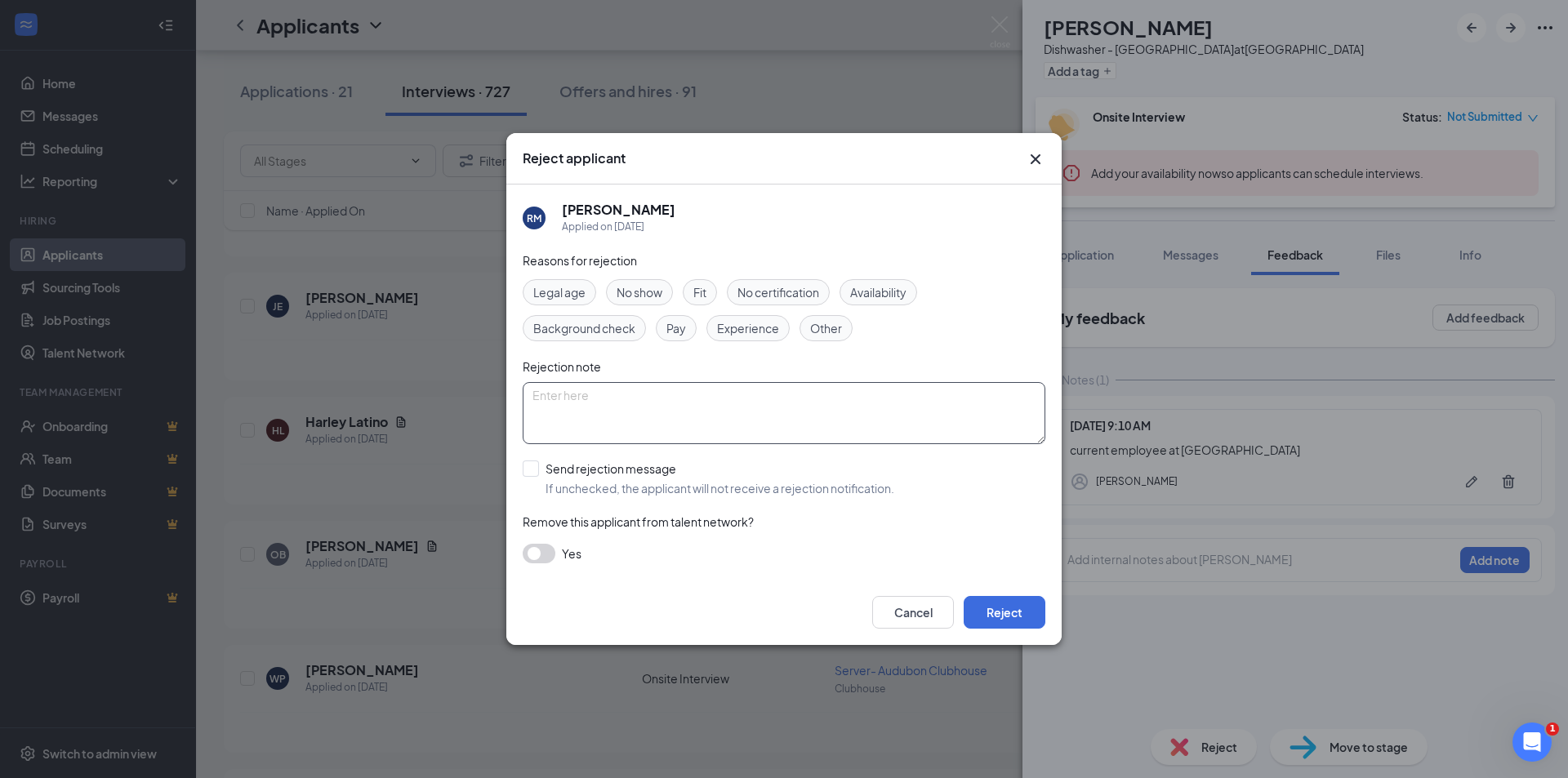
click at [593, 410] on textarea at bounding box center [784, 413] width 523 height 62
type textarea "current employee"
click at [528, 471] on input "Send rejection message If unchecked, the applicant will not receive a rejection…" at bounding box center [709, 478] width 372 height 36
checkbox input "true"
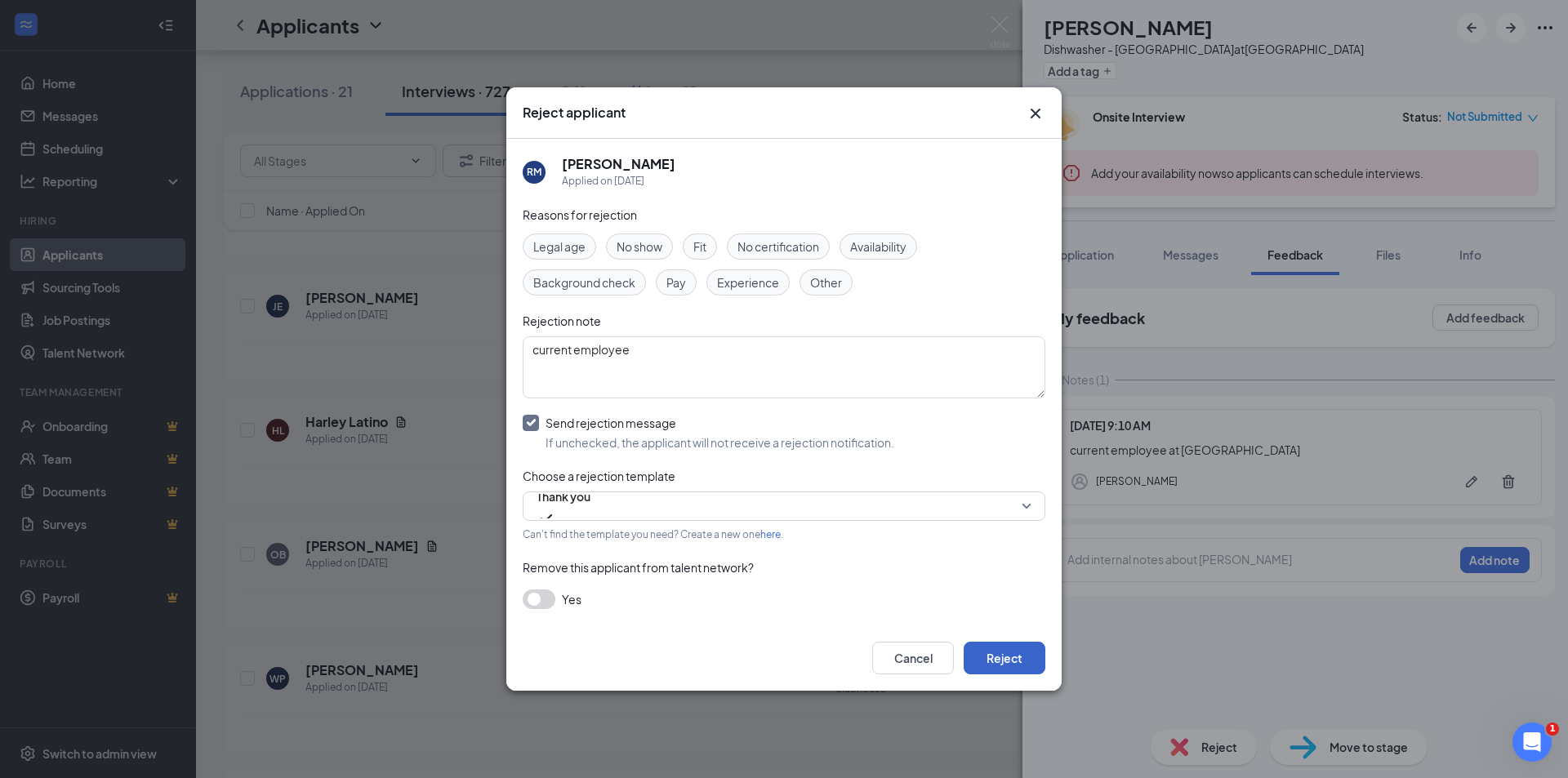
click at [1003, 652] on button "Reject" at bounding box center [1004, 658] width 82 height 32
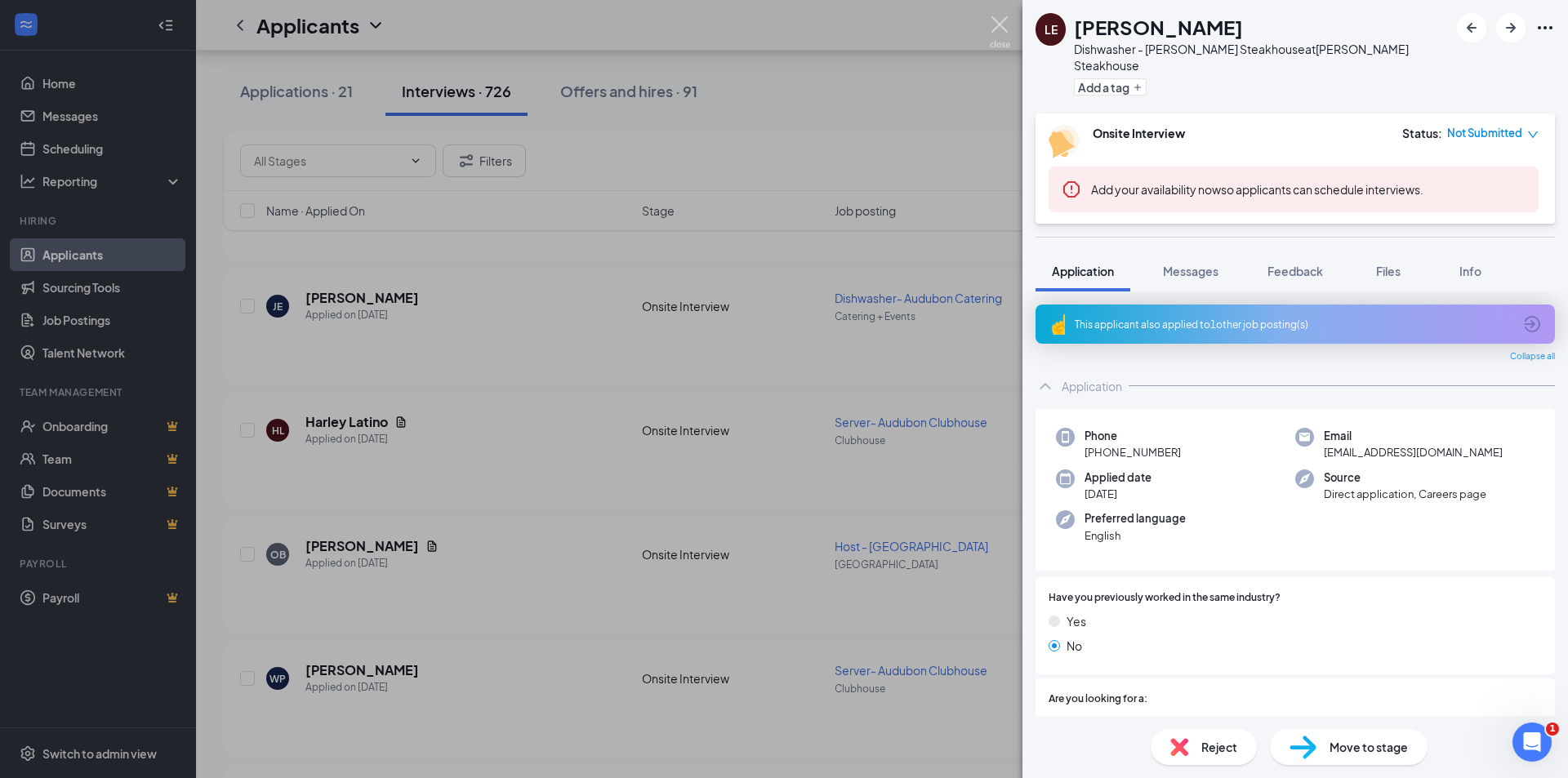
click at [991, 26] on img at bounding box center [999, 32] width 20 height 32
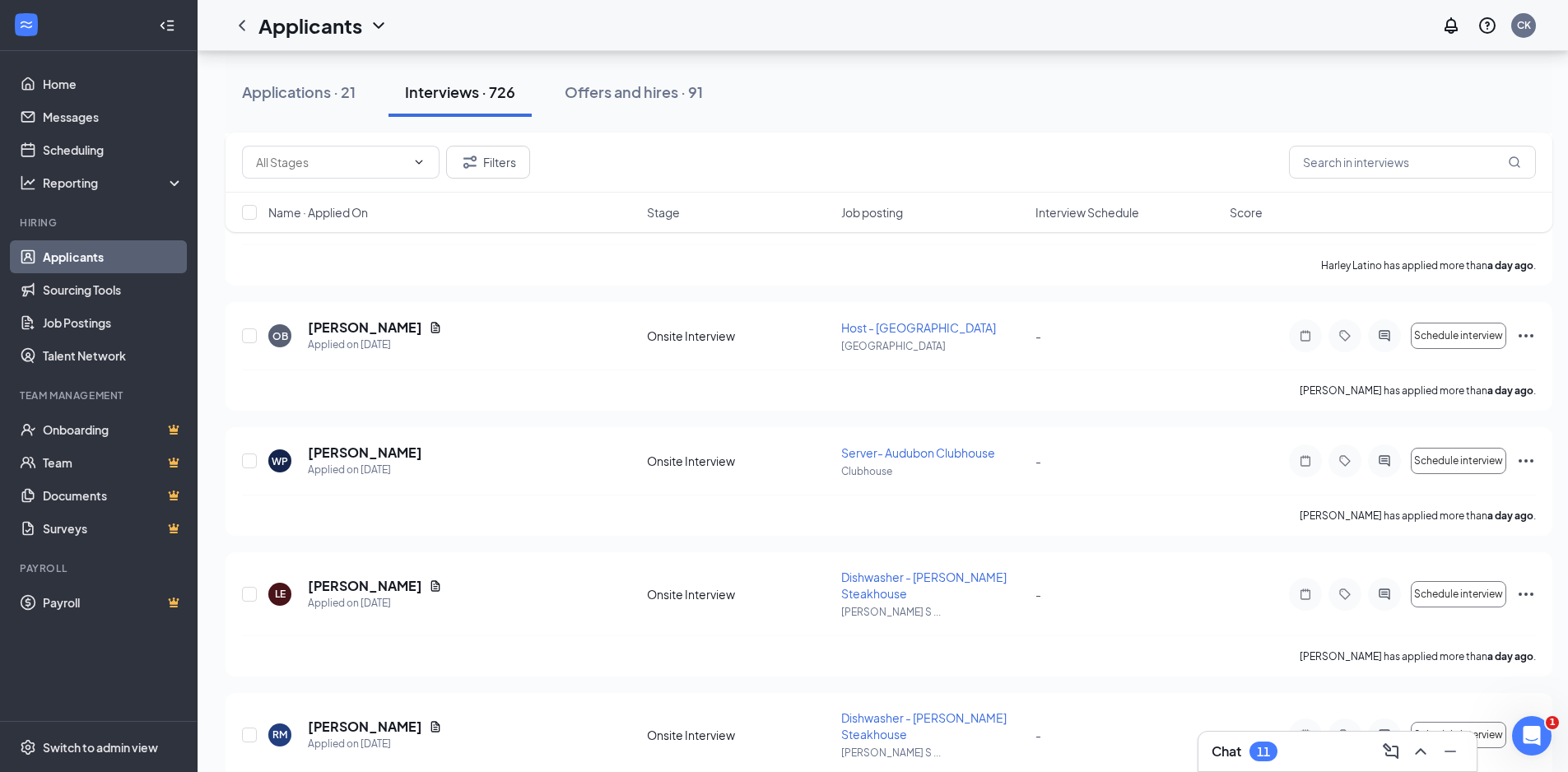
scroll to position [11801, 0]
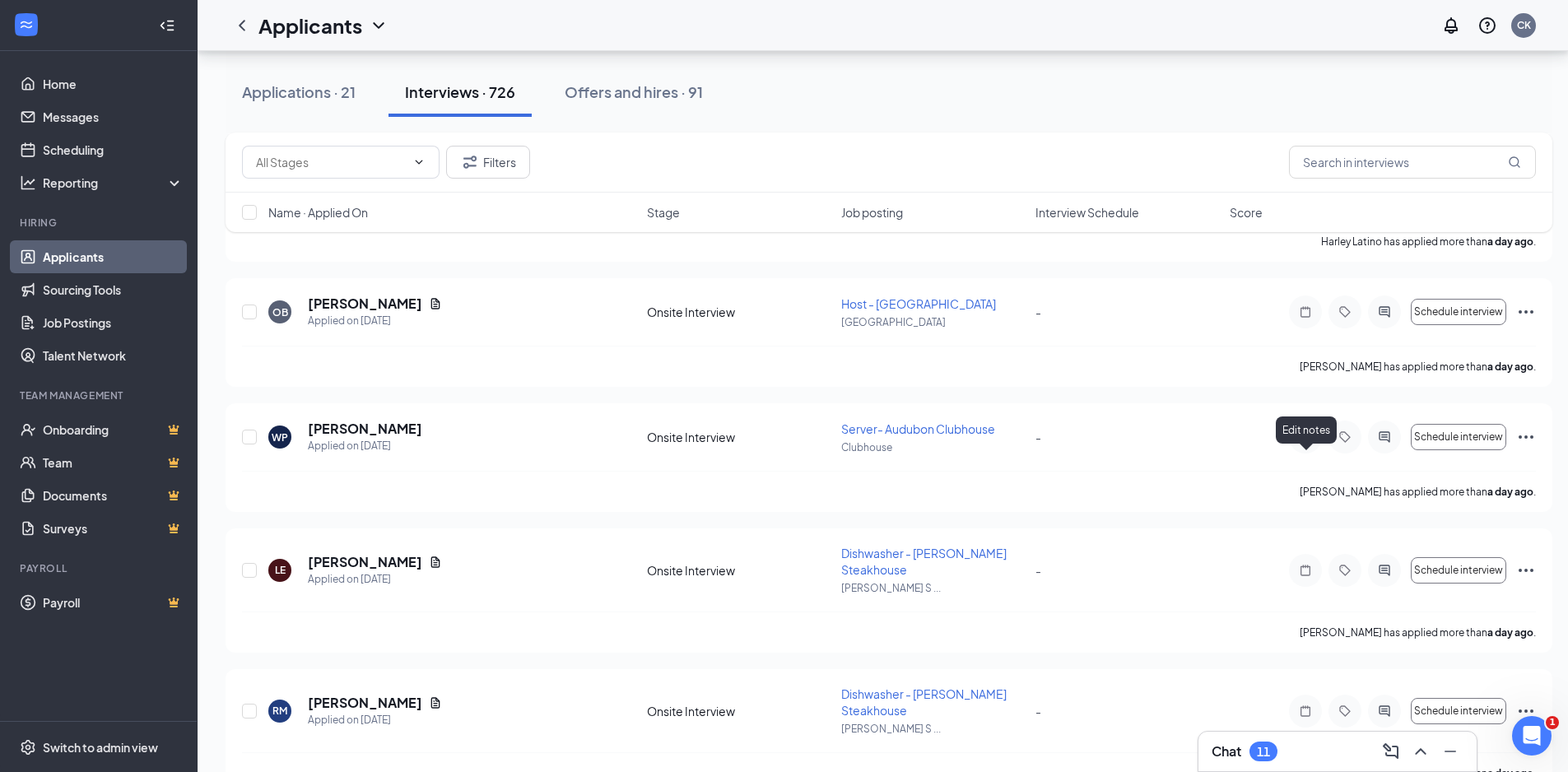
drag, startPoint x: 1303, startPoint y: 456, endPoint x: 1563, endPoint y: 402, distance: 265.5
click at [1303, 705] on icon "Note" at bounding box center [1305, 710] width 10 height 11
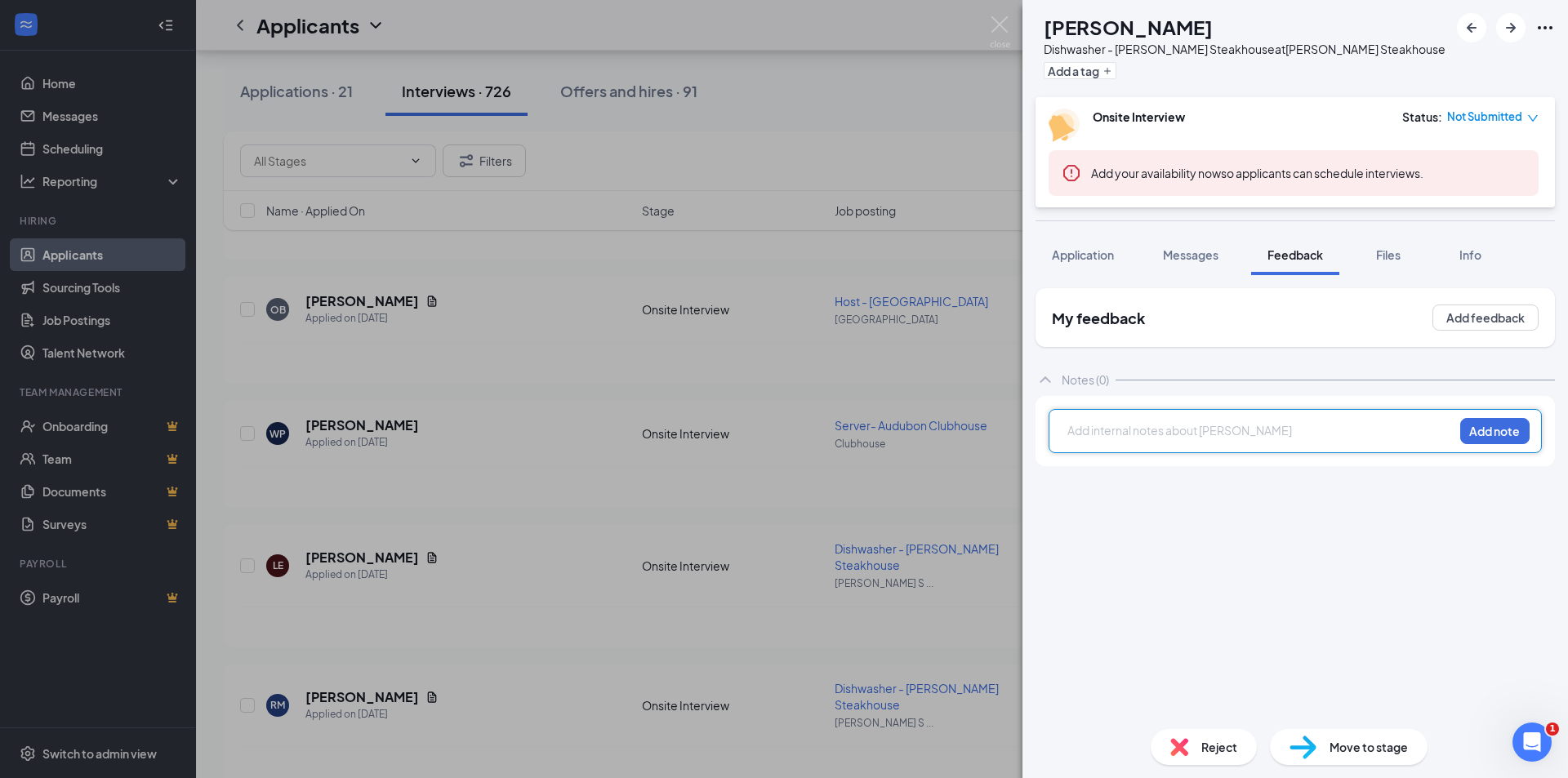
click at [1128, 440] on div at bounding box center [1260, 431] width 385 height 17
click at [1481, 444] on button "Add note" at bounding box center [1496, 431] width 70 height 26
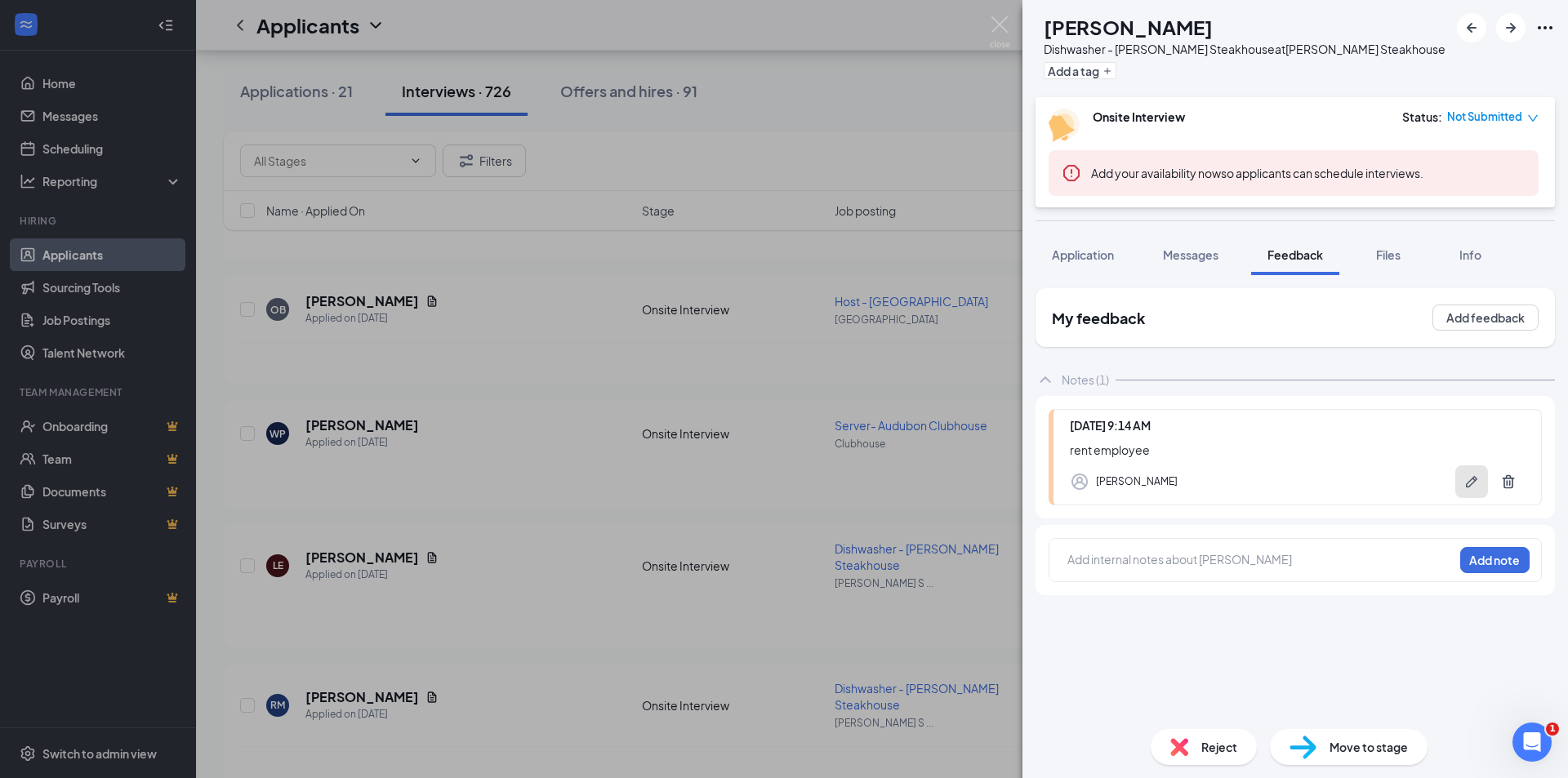
click at [1472, 488] on icon "Pen" at bounding box center [1471, 481] width 11 height 11
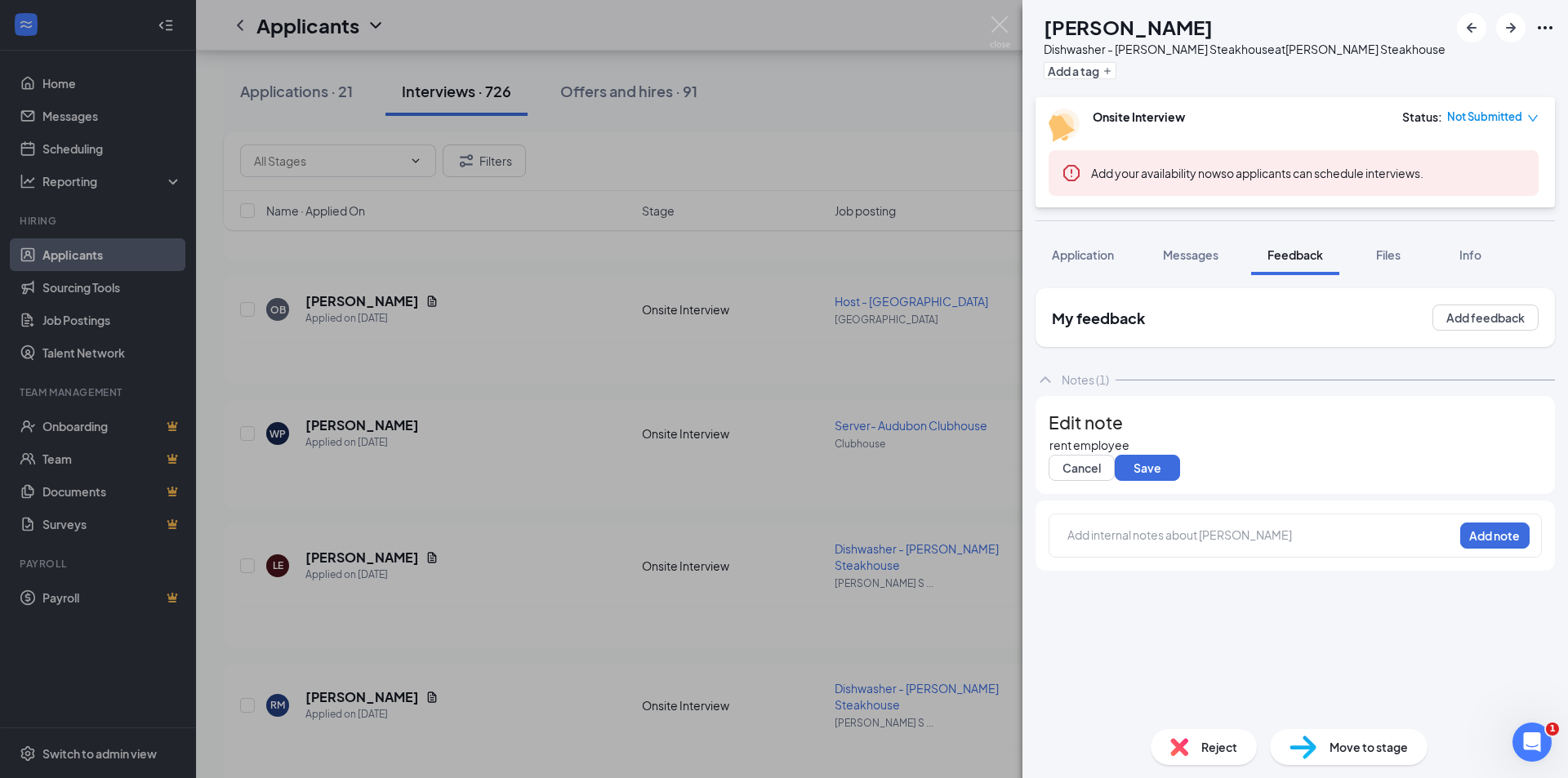
click at [1068, 454] on div "rent employee" at bounding box center [1295, 446] width 491 height 17
click at [1180, 481] on button "Save" at bounding box center [1147, 467] width 65 height 26
click at [1200, 740] on div "Reject" at bounding box center [1204, 747] width 106 height 36
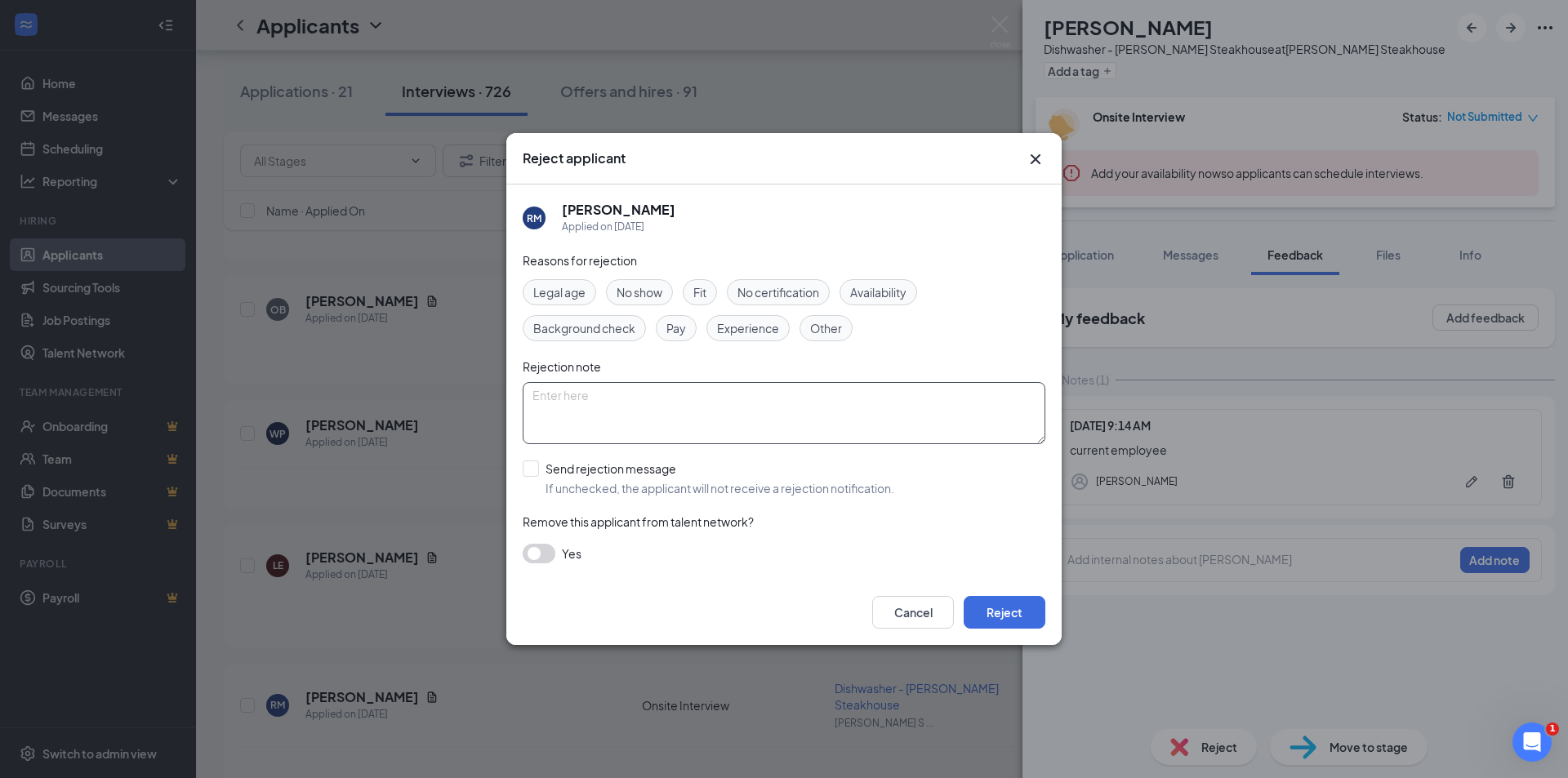
click at [579, 396] on textarea at bounding box center [784, 413] width 523 height 62
type textarea "current employee"
click at [531, 472] on input "Send rejection message If unchecked, the applicant will not receive a rejection…" at bounding box center [709, 478] width 372 height 36
checkbox input "true"
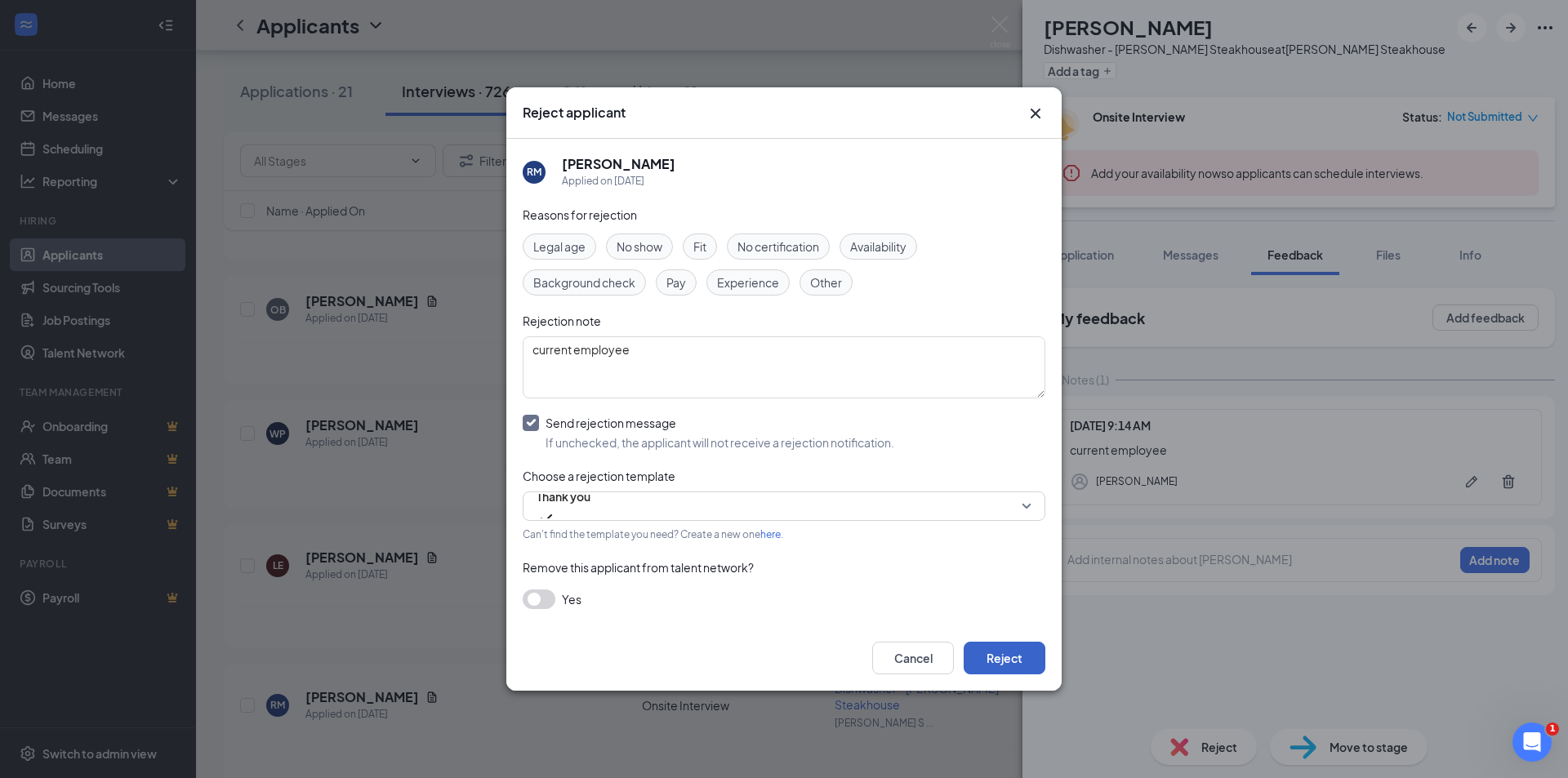
click at [1003, 666] on button "Reject" at bounding box center [1004, 658] width 82 height 32
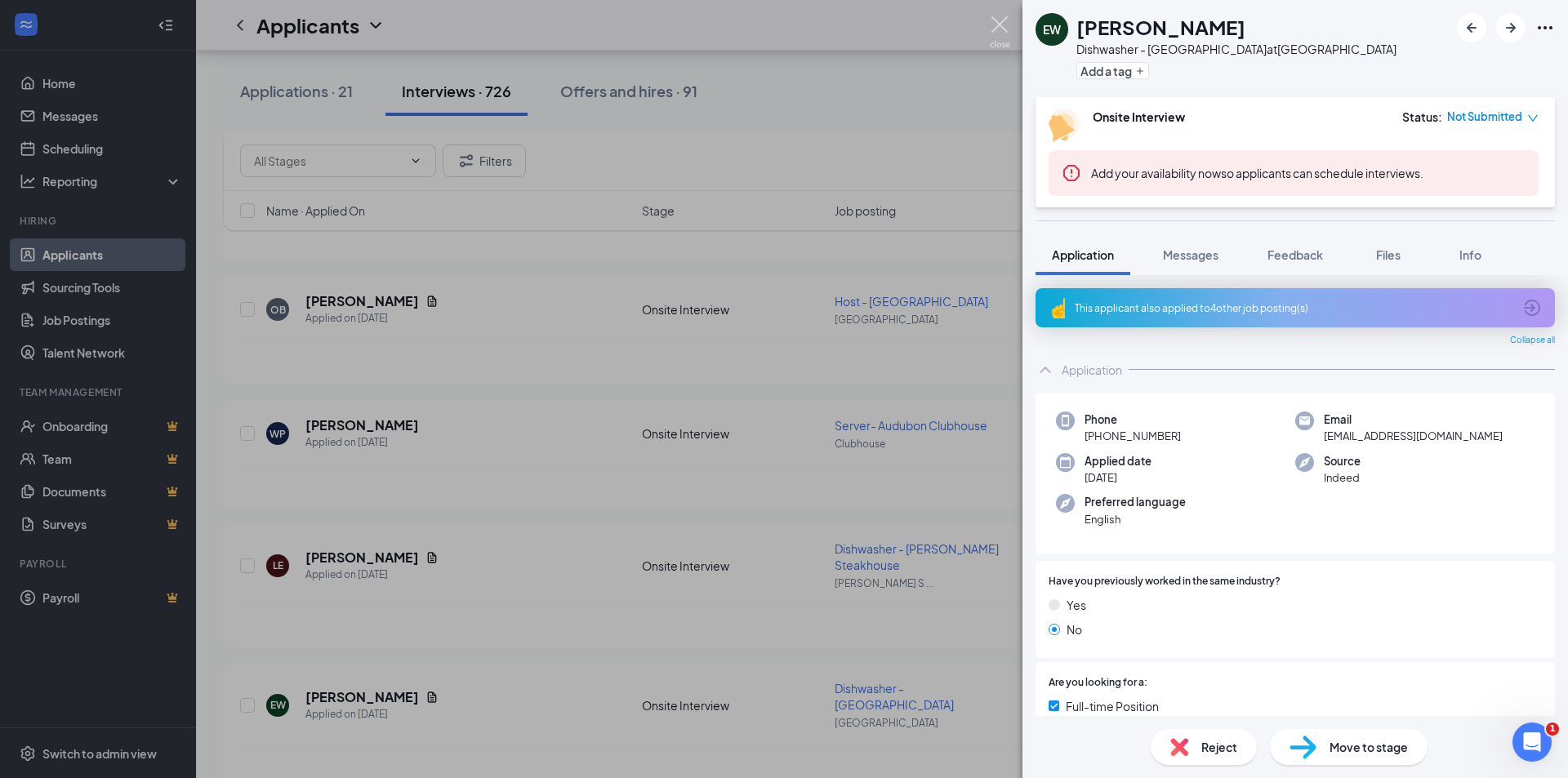
click at [995, 22] on img at bounding box center [999, 32] width 20 height 32
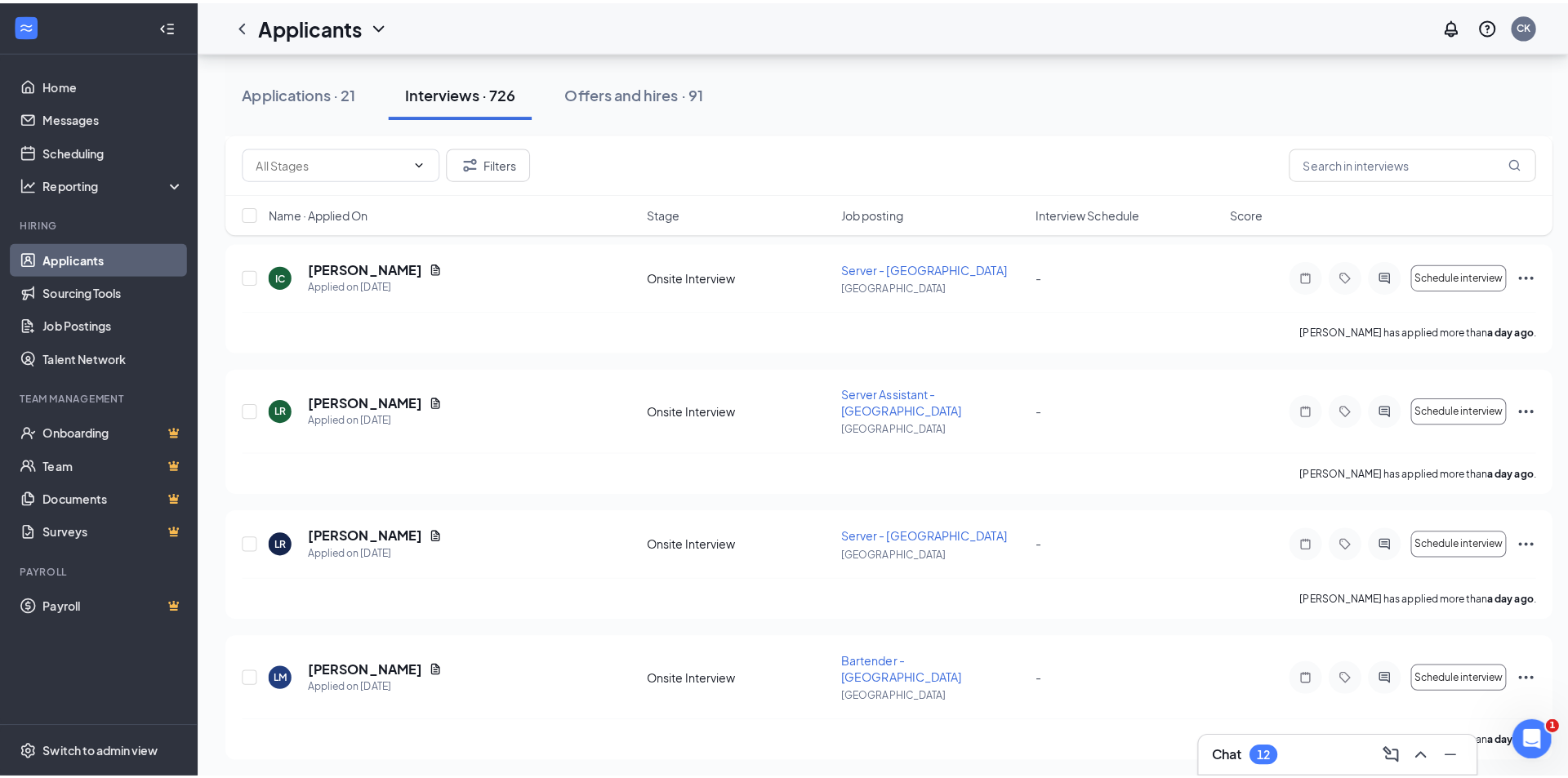
scroll to position [13339, 0]
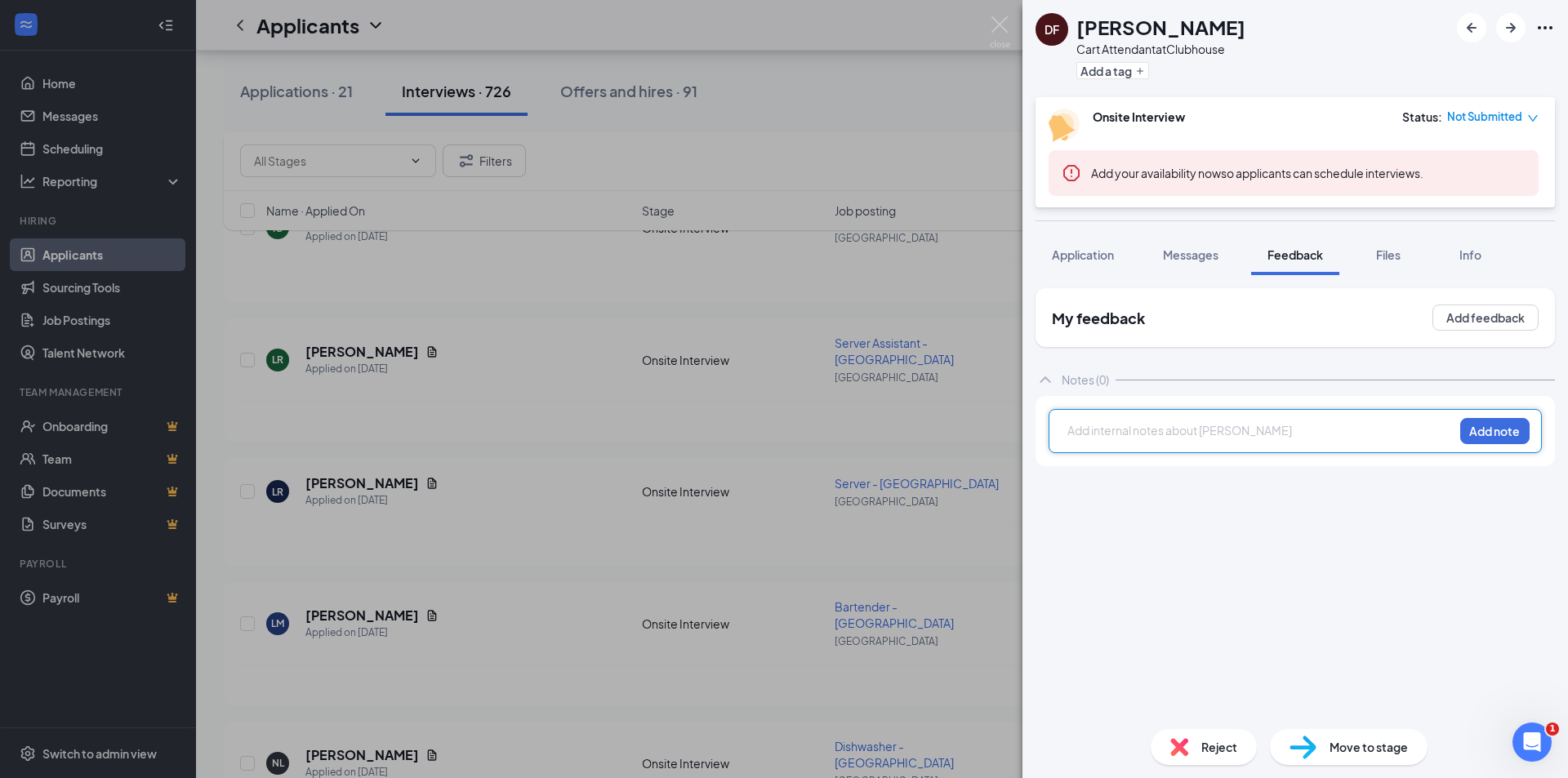
click at [1116, 438] on div at bounding box center [1260, 431] width 385 height 17
click at [1491, 439] on button "Add note" at bounding box center [1496, 431] width 70 height 26
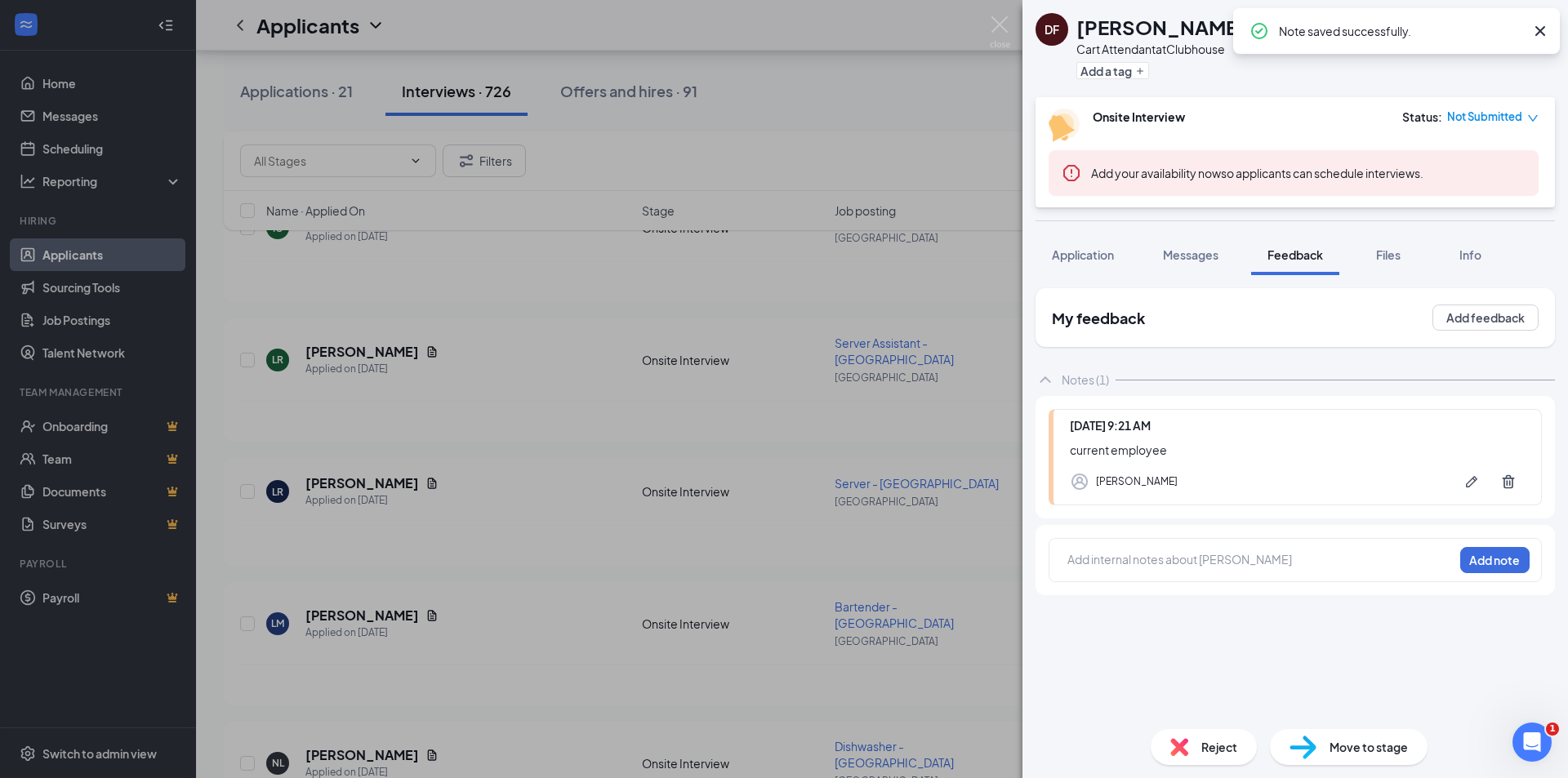
click at [1215, 745] on span "Reject" at bounding box center [1219, 747] width 36 height 18
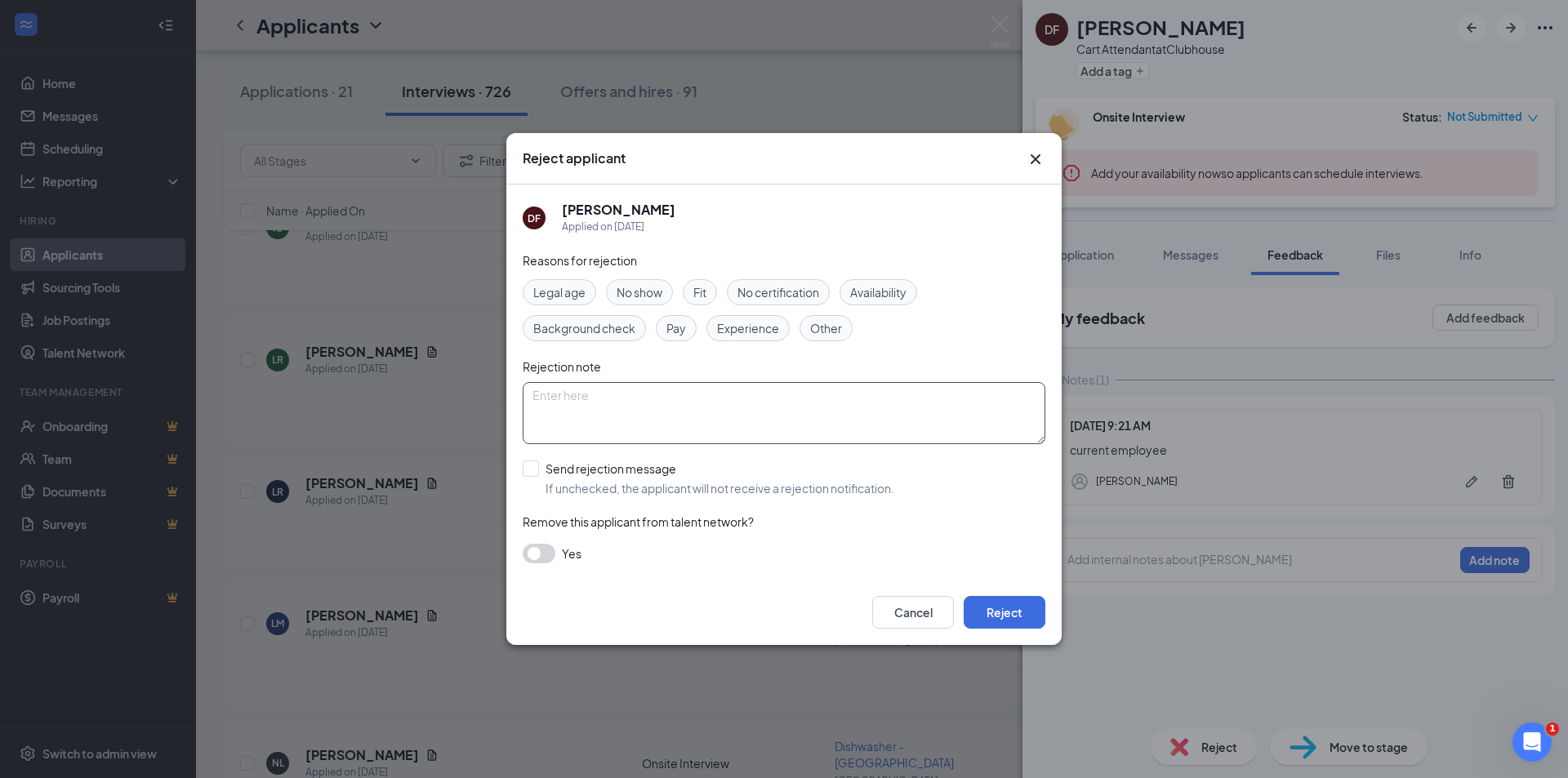
click at [556, 396] on textarea at bounding box center [784, 413] width 523 height 62
type textarea "current employee"
click at [993, 613] on button "Reject" at bounding box center [1004, 611] width 82 height 32
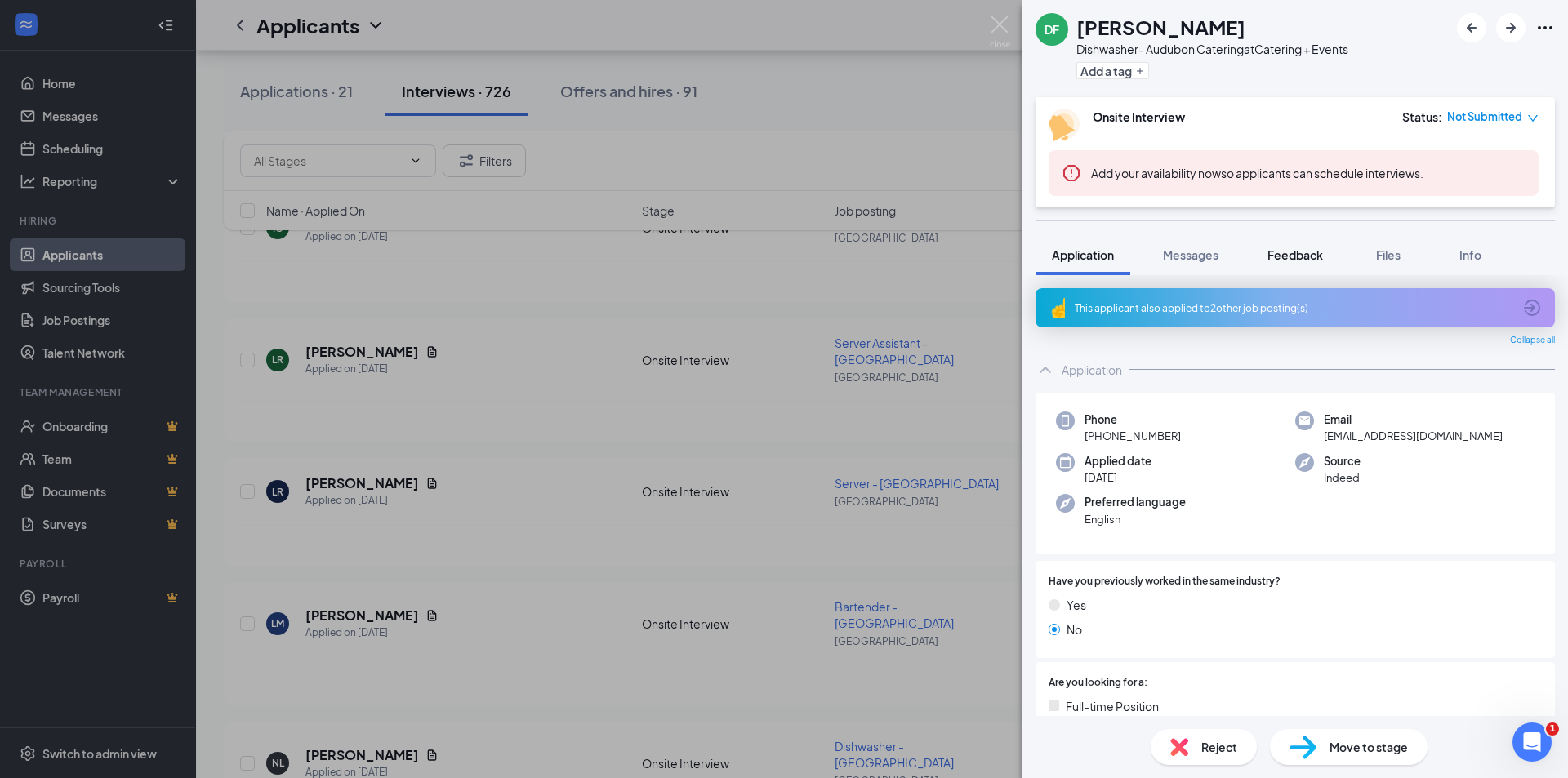
click at [1304, 249] on span "Feedback" at bounding box center [1296, 255] width 56 height 15
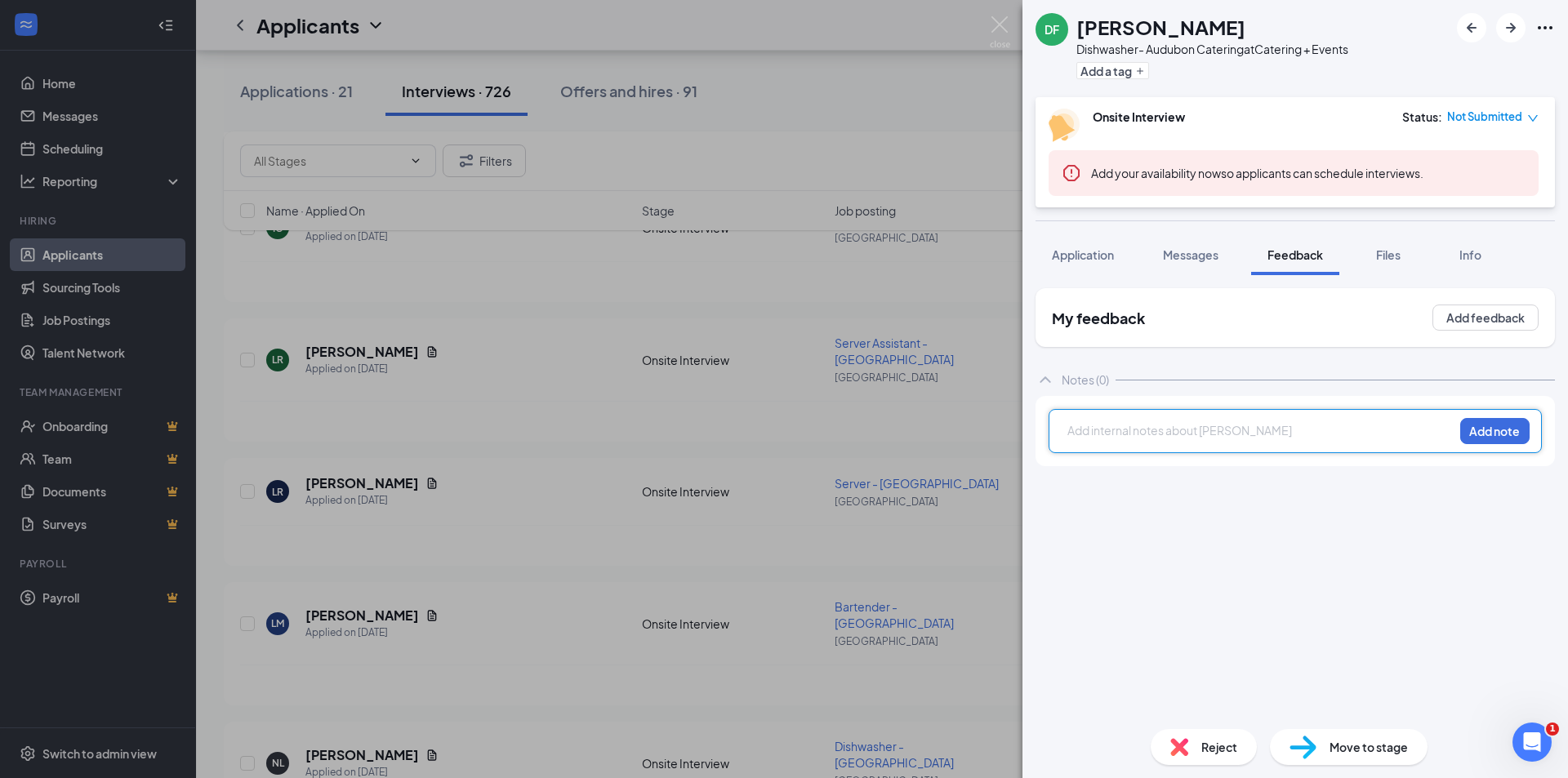
click at [1126, 422] on div at bounding box center [1260, 431] width 385 height 17
click at [1476, 441] on button "Add note" at bounding box center [1496, 431] width 70 height 26
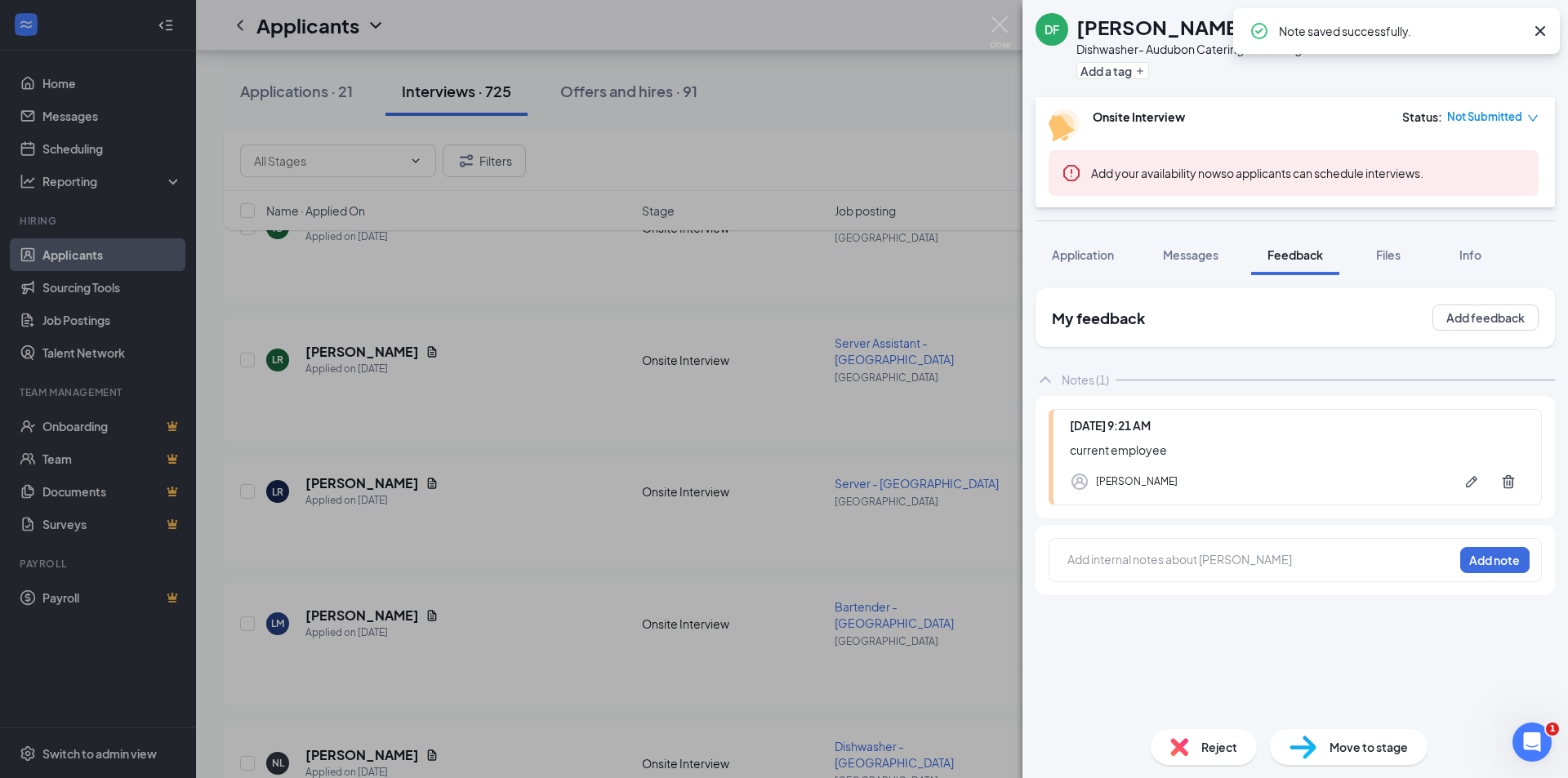
click at [1219, 759] on div "Reject" at bounding box center [1204, 747] width 106 height 36
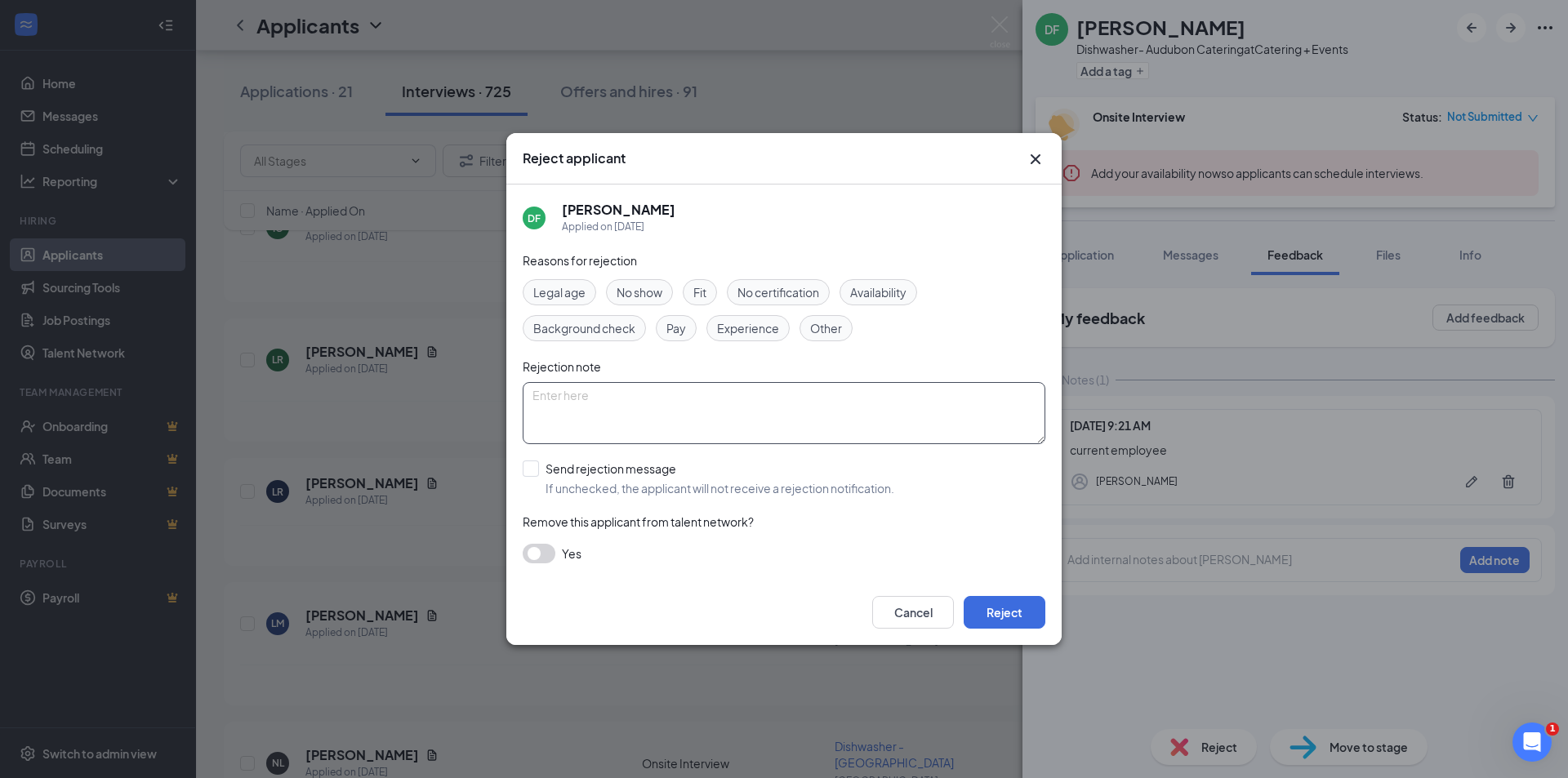
click at [563, 393] on textarea at bounding box center [784, 413] width 523 height 62
type textarea "current employee"
click at [989, 613] on button "Reject" at bounding box center [1004, 611] width 82 height 32
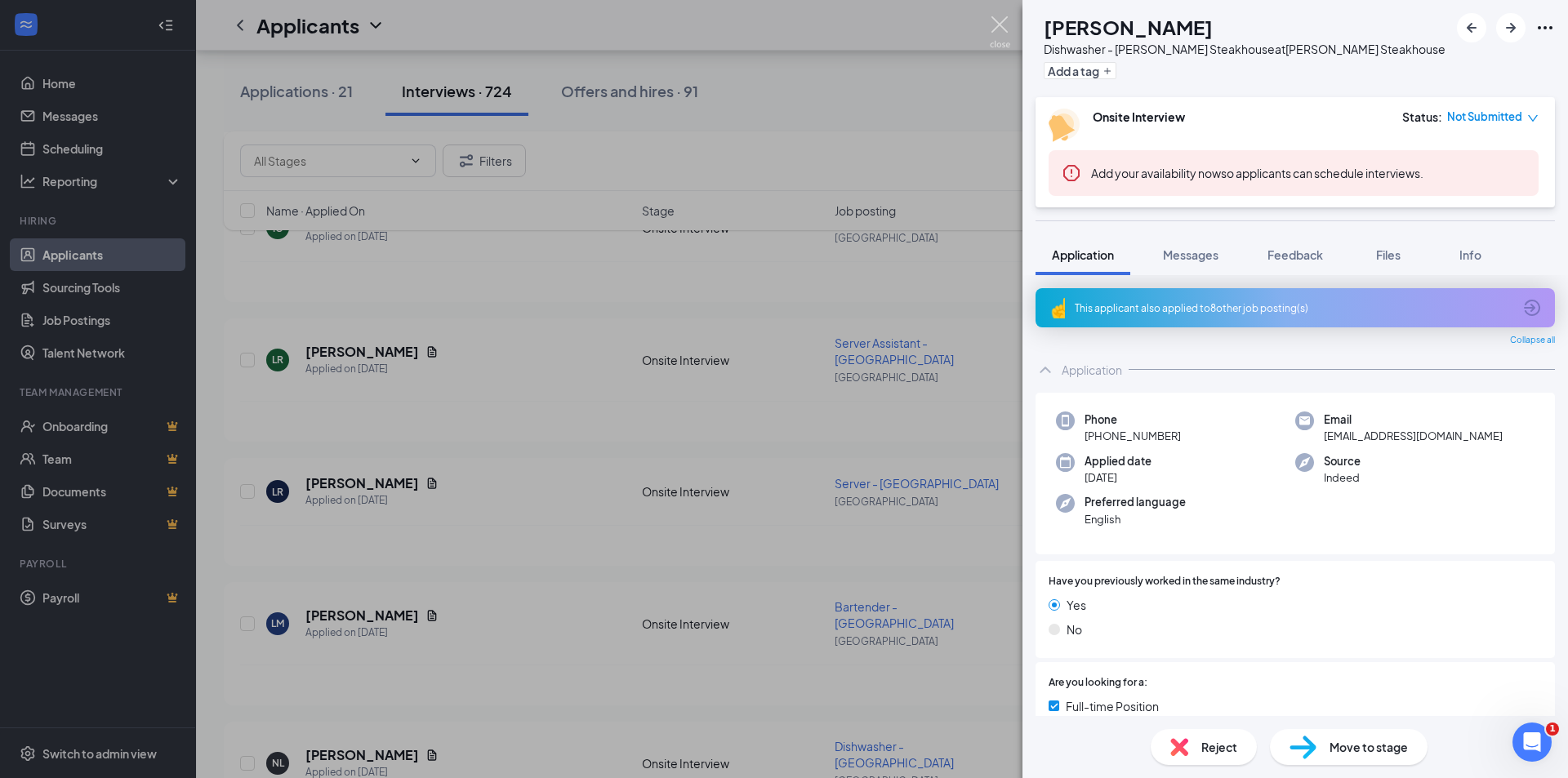
click at [1010, 21] on img at bounding box center [999, 32] width 20 height 32
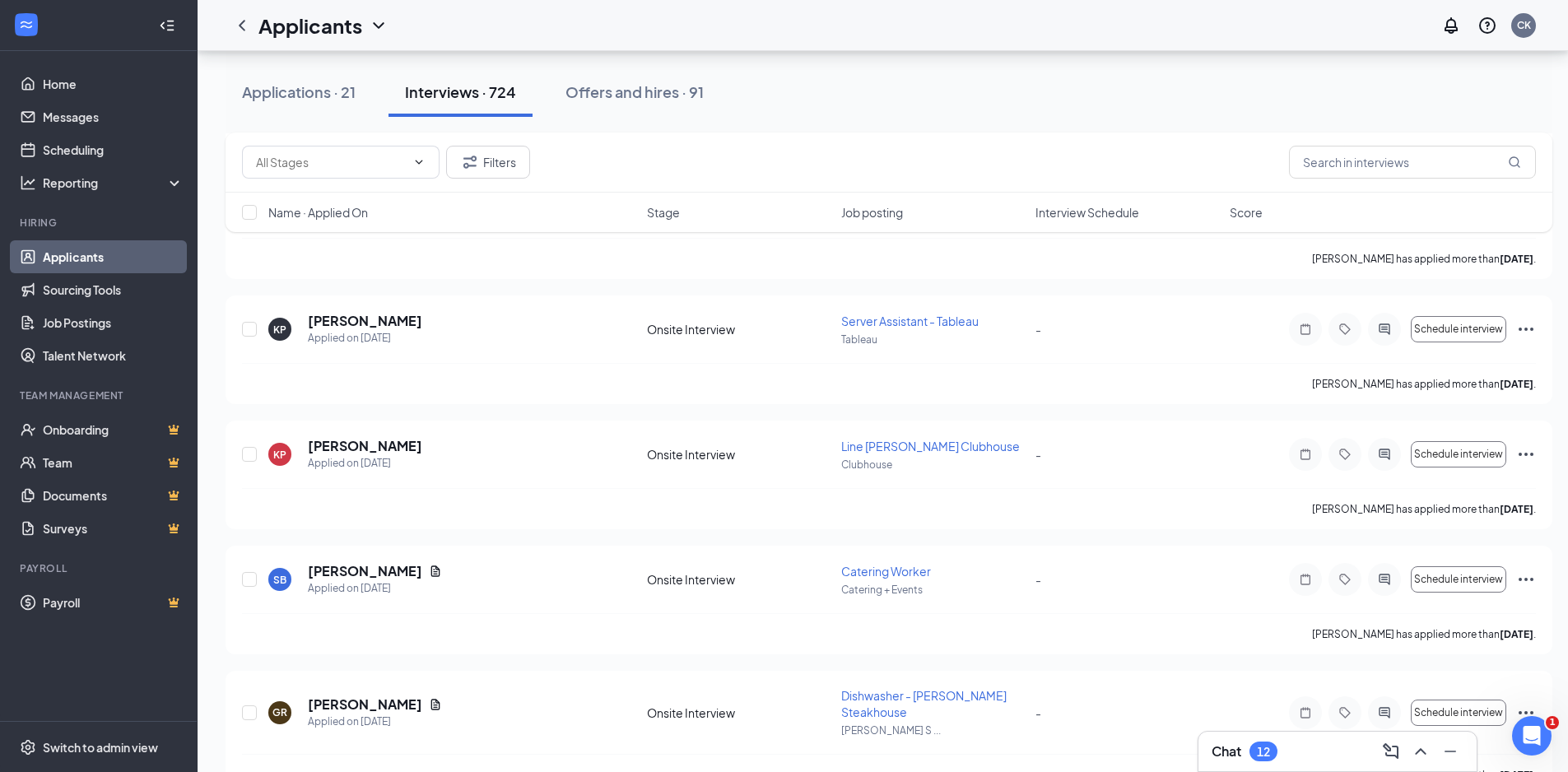
scroll to position [34265, 0]
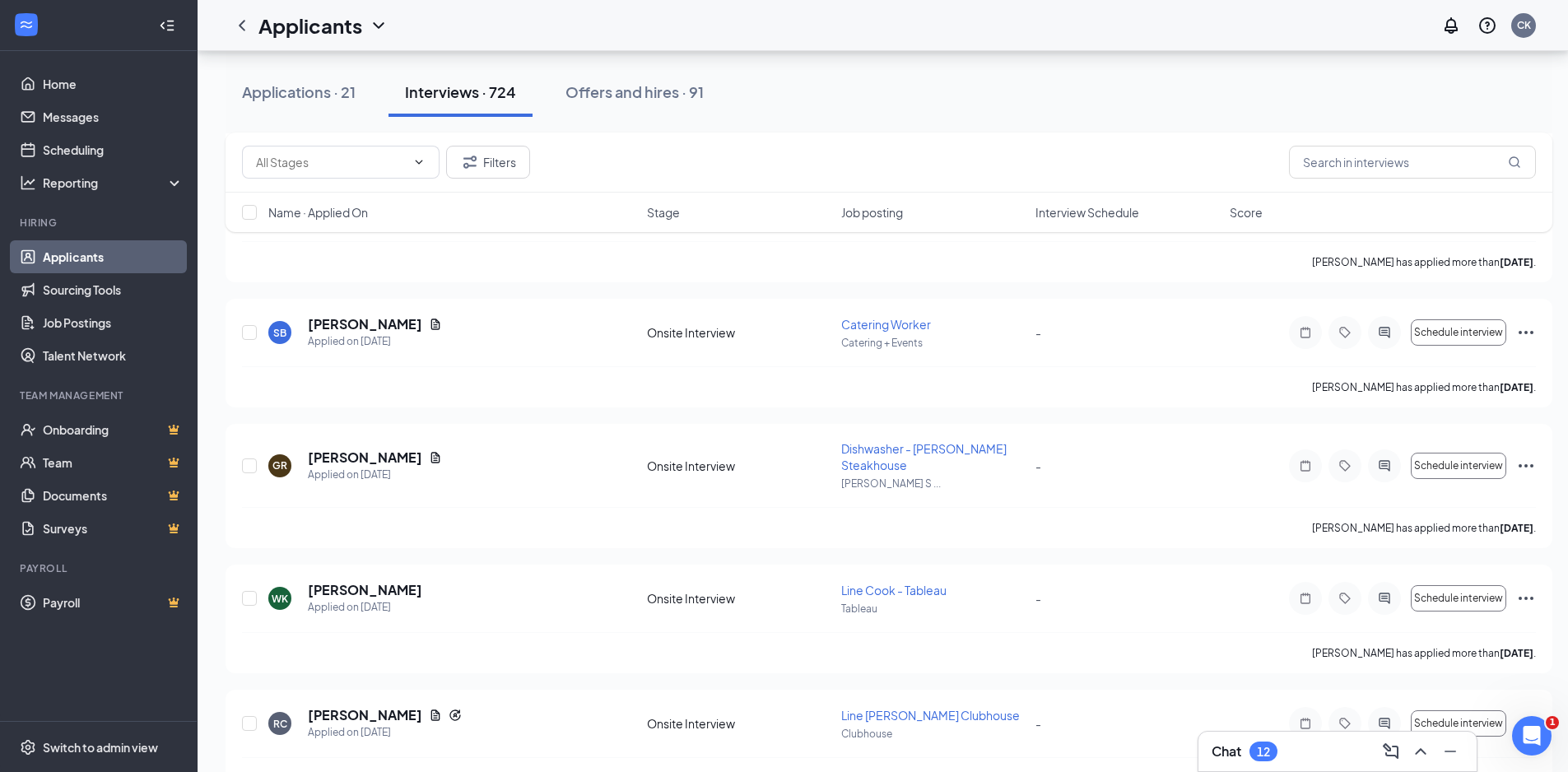
drag, startPoint x: 427, startPoint y: 453, endPoint x: 1445, endPoint y: 314, distance: 1027.4
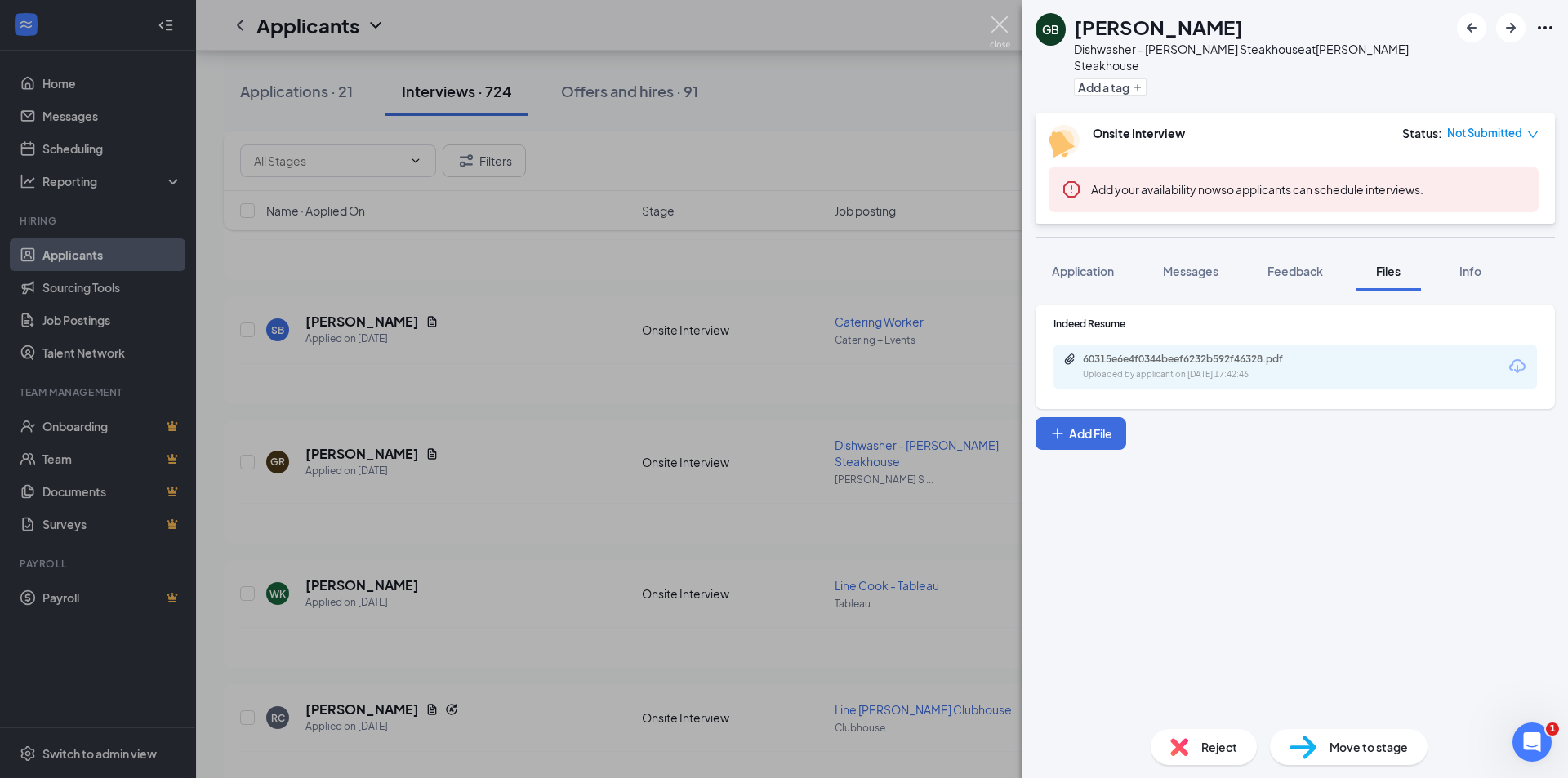
click at [1003, 22] on img at bounding box center [999, 32] width 20 height 32
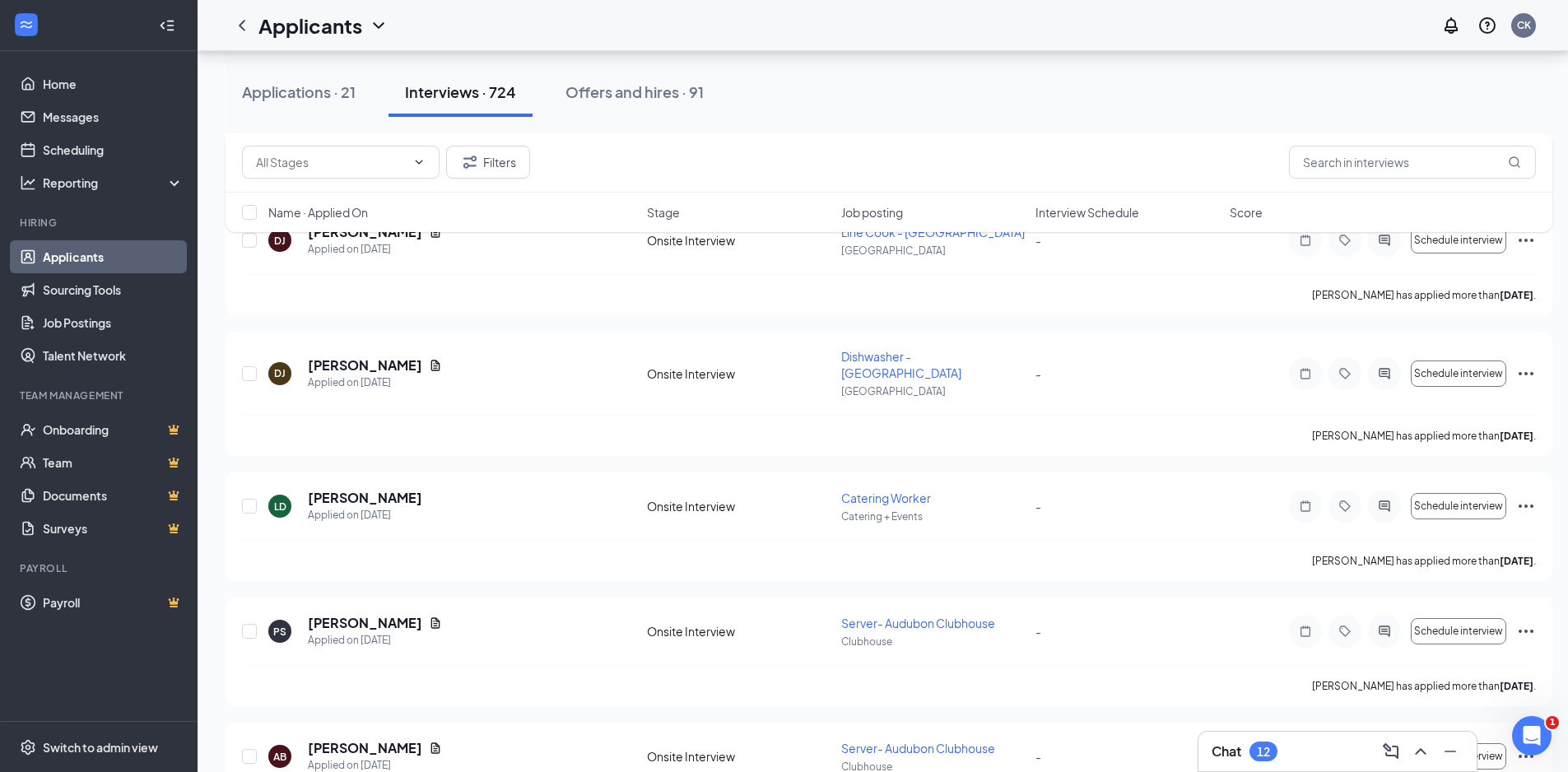
scroll to position [41096, 0]
